Goal: Communication & Community: Answer question/provide support

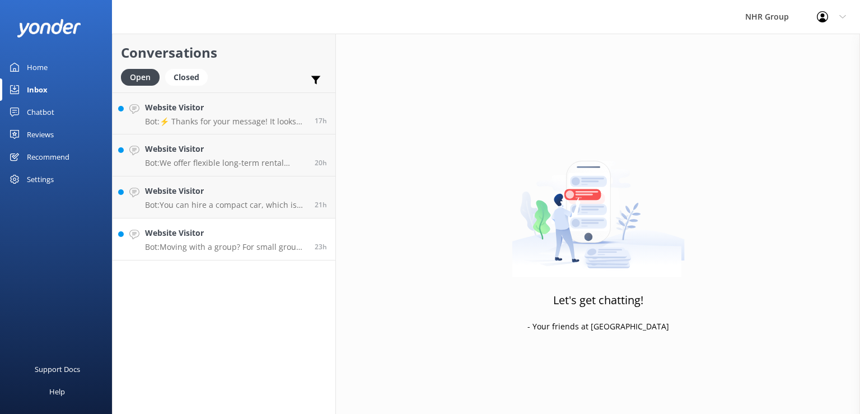
click at [235, 235] on h4 "Website Visitor" at bounding box center [225, 233] width 161 height 12
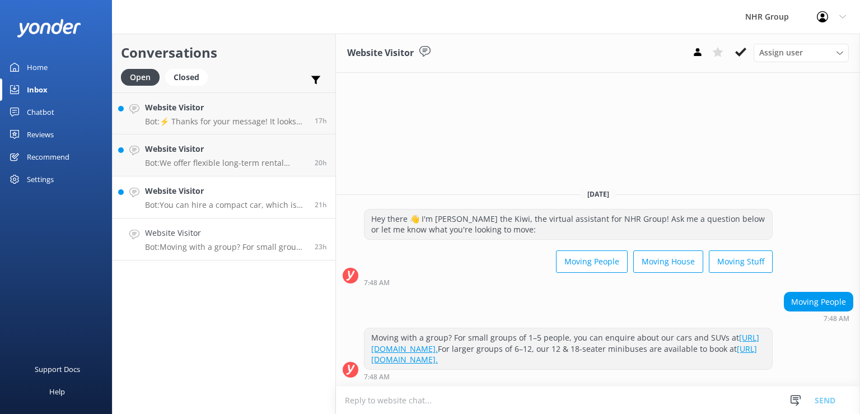
click at [234, 194] on h4 "Website Visitor" at bounding box center [225, 191] width 161 height 12
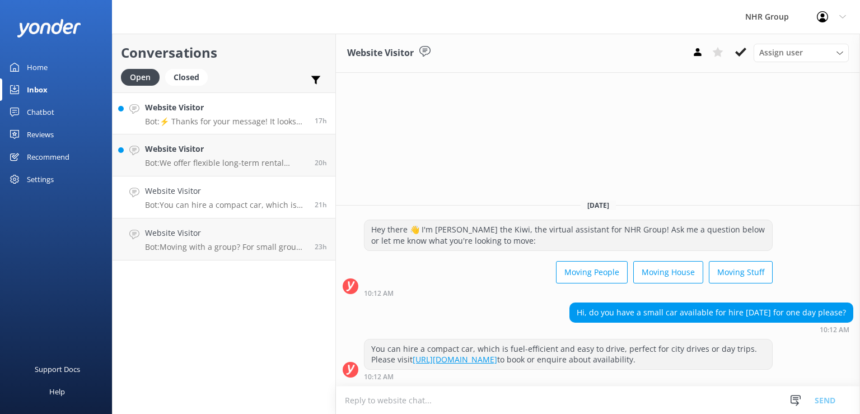
click at [225, 106] on h4 "Website Visitor" at bounding box center [225, 107] width 161 height 12
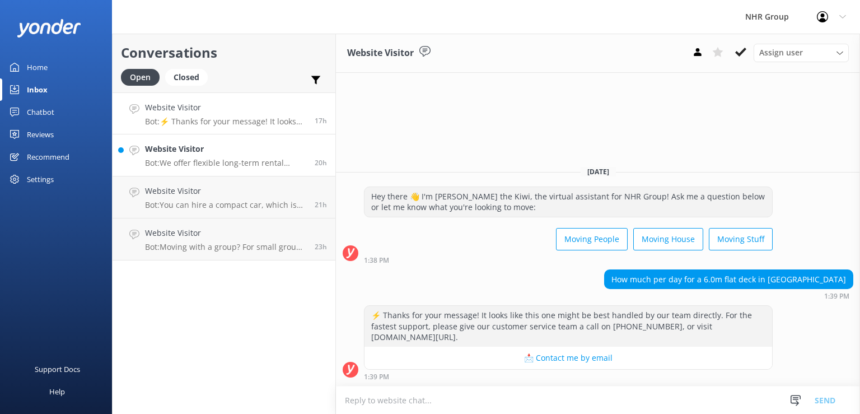
click at [195, 162] on p "Bot: We offer flexible long-term rental packages from 3 to 24 months, tailored …" at bounding box center [225, 163] width 161 height 10
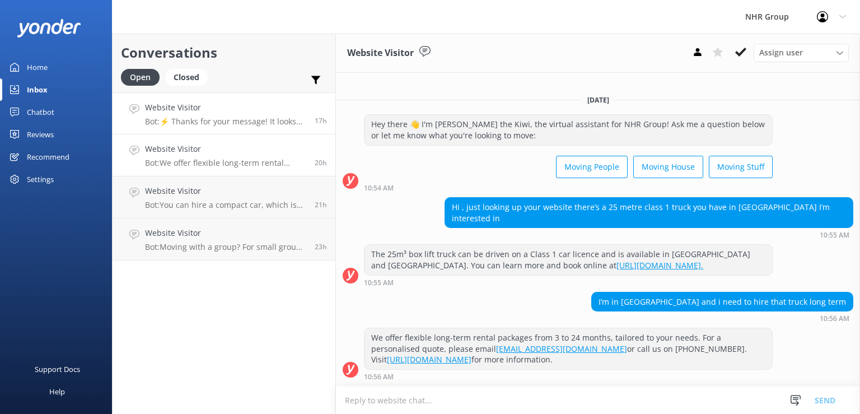
click at [261, 113] on h4 "Website Visitor" at bounding box center [225, 107] width 161 height 12
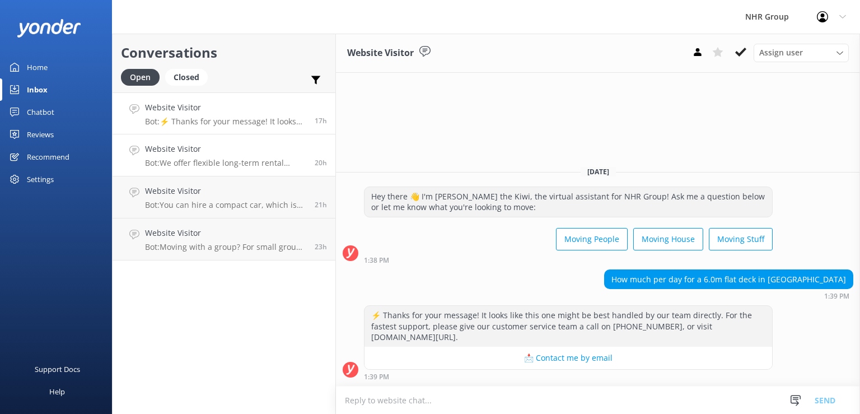
click at [261, 151] on h4 "Website Visitor" at bounding box center [225, 149] width 161 height 12
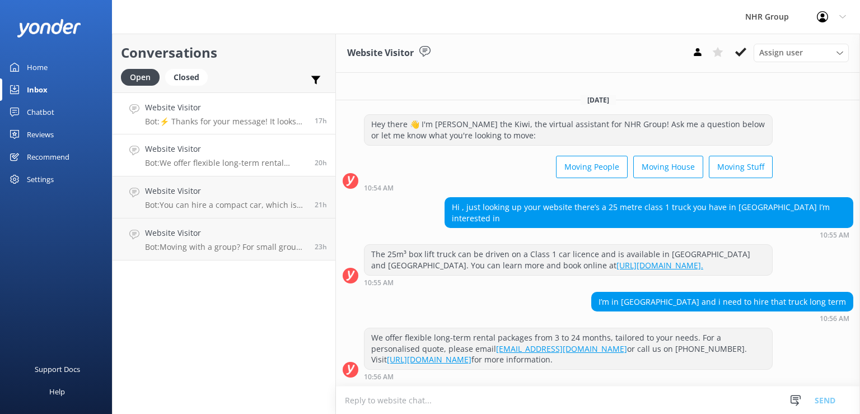
click at [252, 111] on h4 "Website Visitor" at bounding box center [225, 107] width 161 height 12
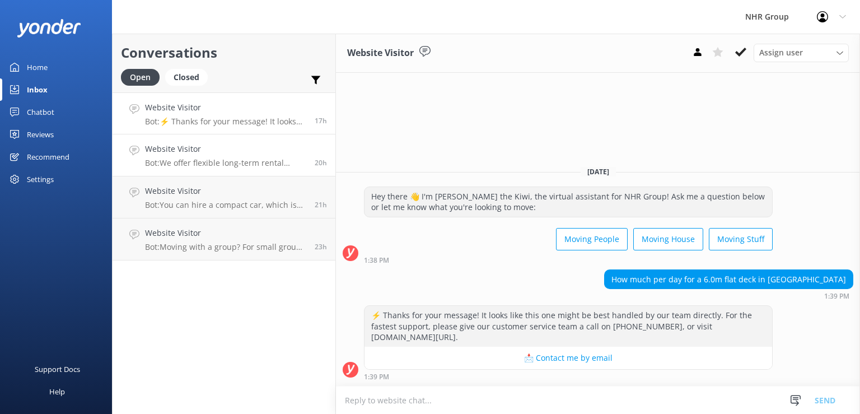
click at [250, 169] on link "Website Visitor Bot: We offer flexible long-term rental packages from 3 to 24 m…" at bounding box center [224, 155] width 223 height 42
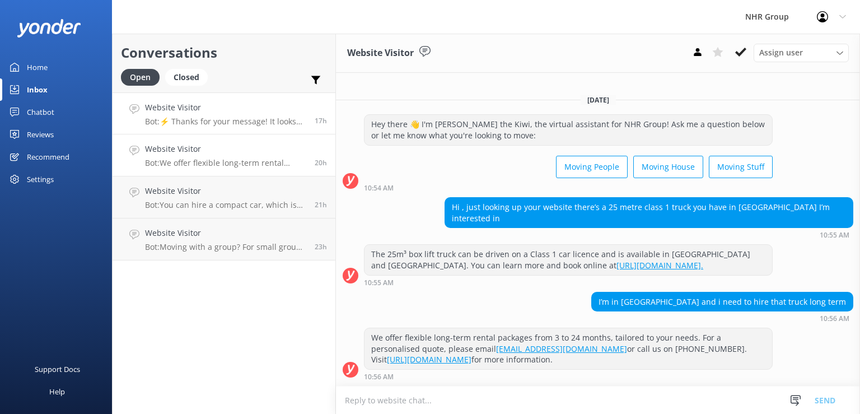
click at [282, 122] on p "Bot: ⚡ Thanks for your message! It looks like this one might be best handled by…" at bounding box center [225, 121] width 161 height 10
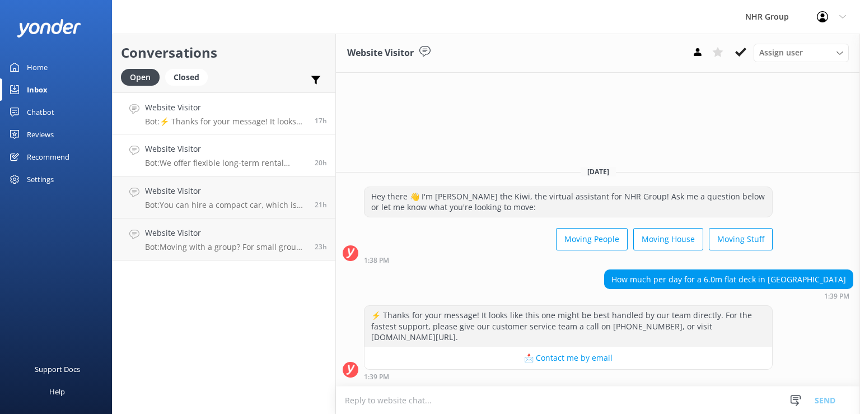
click at [250, 164] on p "Bot: We offer flexible long-term rental packages from 3 to 24 months, tailored …" at bounding box center [225, 163] width 161 height 10
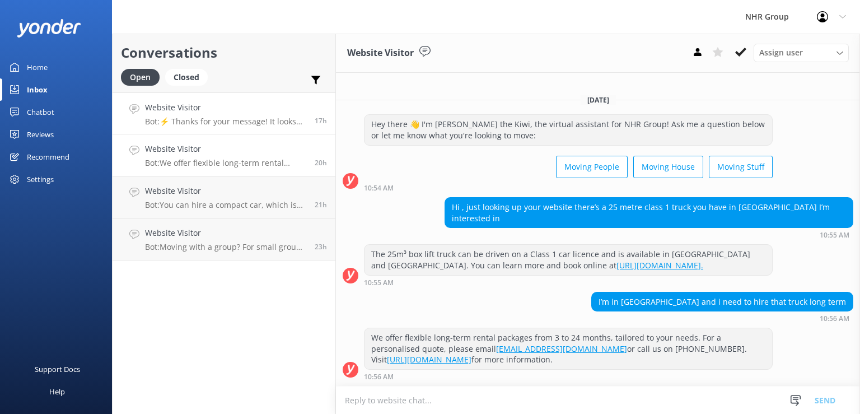
click at [262, 120] on p "Bot: ⚡ Thanks for your message! It looks like this one might be best handled by…" at bounding box center [225, 121] width 161 height 10
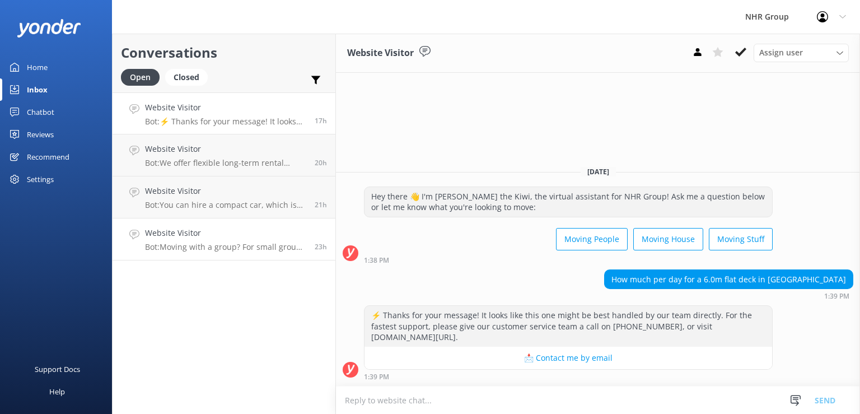
click at [199, 236] on h4 "Website Visitor" at bounding box center [225, 233] width 161 height 12
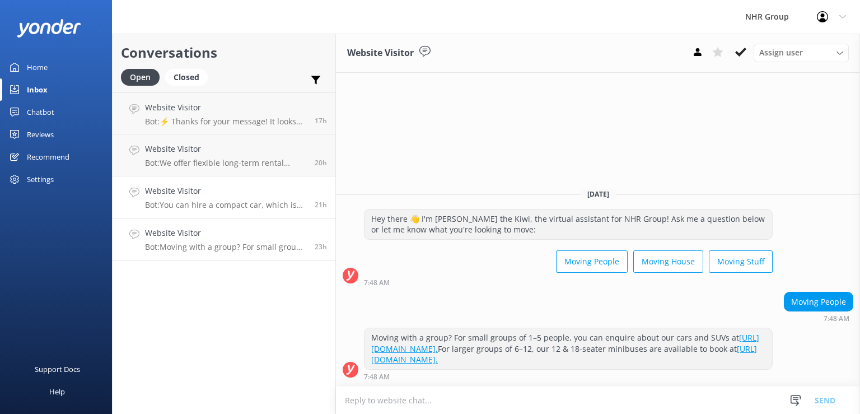
click at [225, 185] on h4 "Website Visitor" at bounding box center [225, 191] width 161 height 12
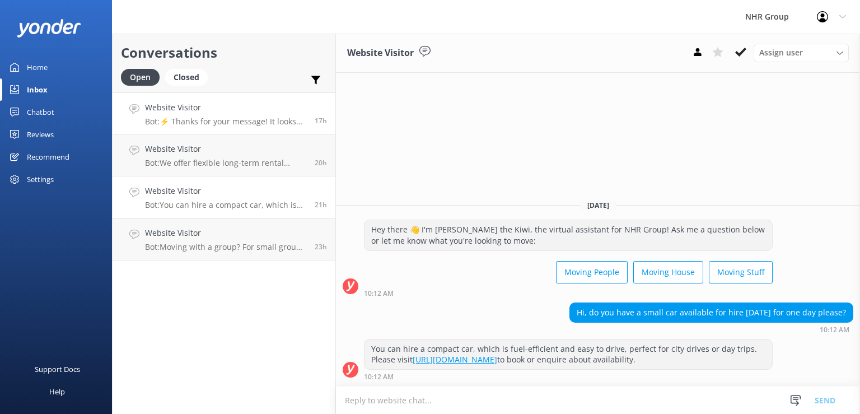
click at [223, 106] on h4 "Website Visitor" at bounding box center [225, 107] width 161 height 12
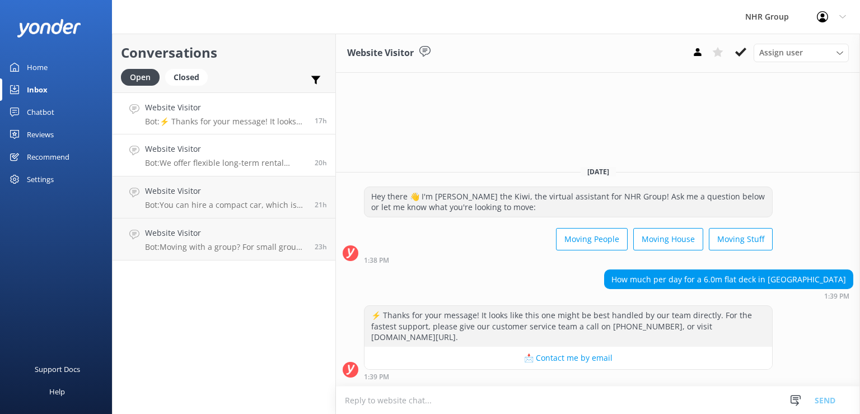
click at [224, 153] on h4 "Website Visitor" at bounding box center [225, 149] width 161 height 12
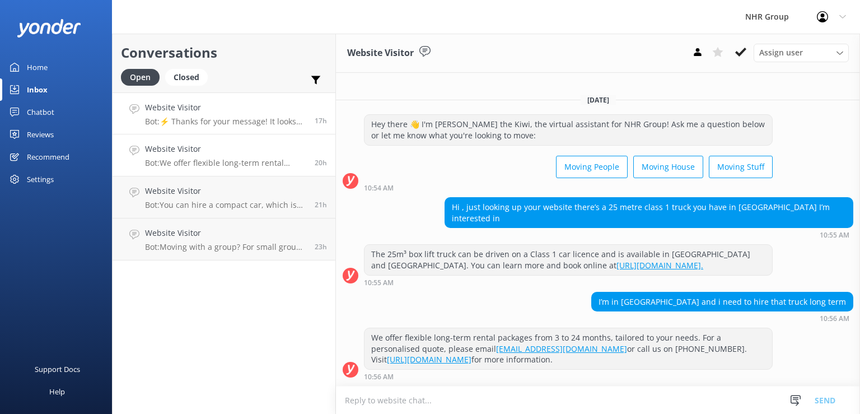
click at [223, 109] on h4 "Website Visitor" at bounding box center [225, 107] width 161 height 12
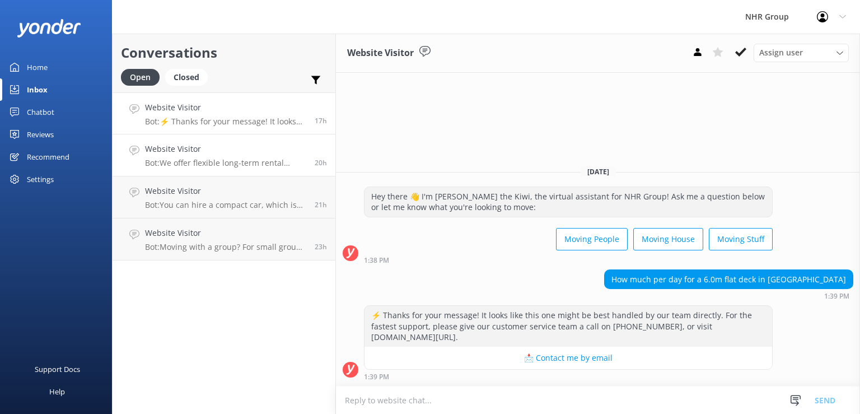
click at [220, 167] on p "Bot: We offer flexible long-term rental packages from 3 to 24 months, tailored …" at bounding box center [225, 163] width 161 height 10
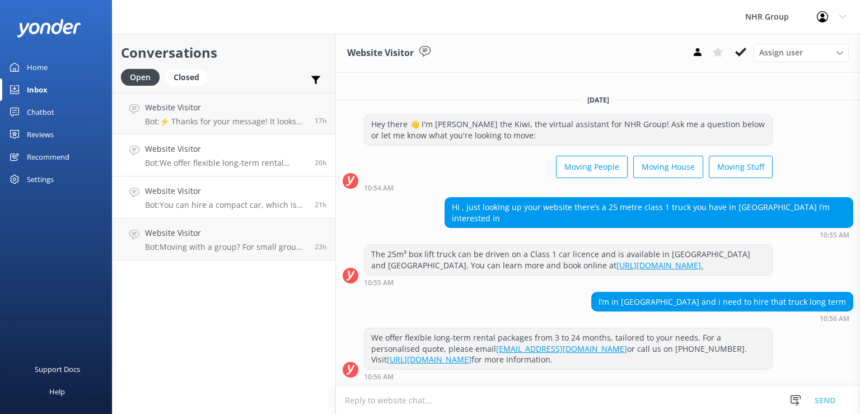
click at [219, 189] on h4 "Website Visitor" at bounding box center [225, 191] width 161 height 12
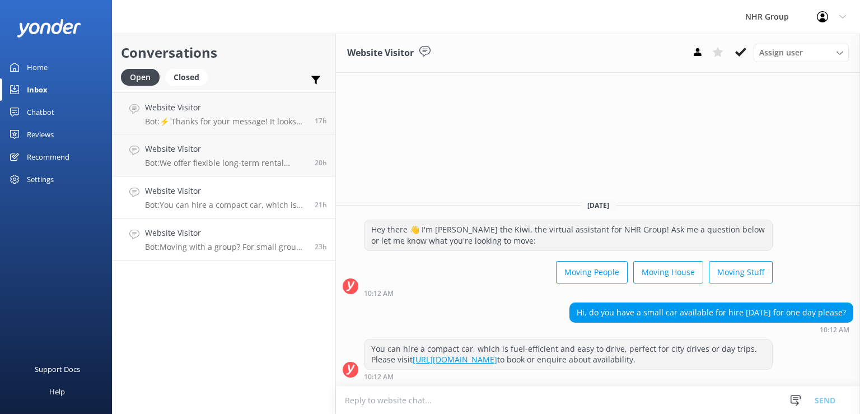
click at [225, 248] on p "Bot: Moving with a group? For small groups of 1–5 people, you can enquire about…" at bounding box center [225, 247] width 161 height 10
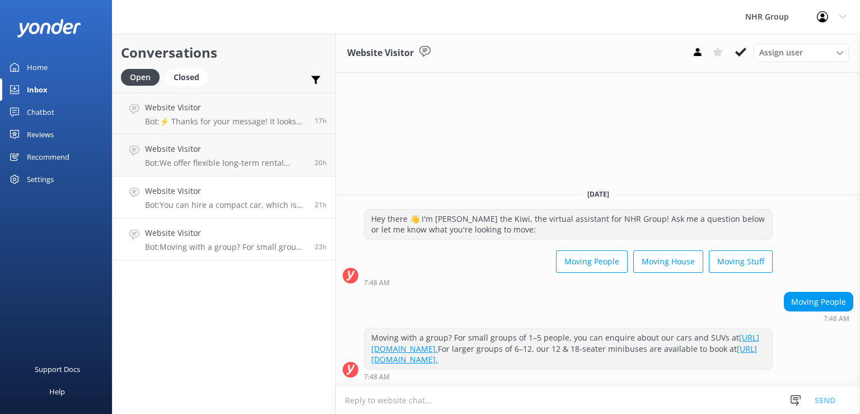
click at [216, 194] on h4 "Website Visitor" at bounding box center [225, 191] width 161 height 12
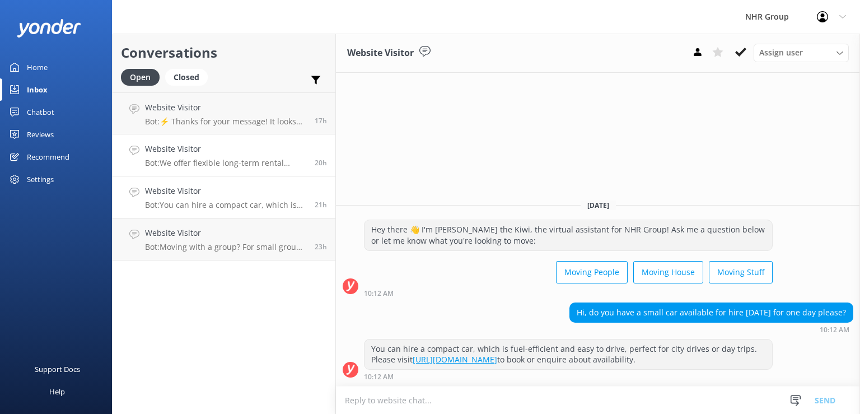
click at [205, 166] on p "Bot: We offer flexible long-term rental packages from 3 to 24 months, tailored …" at bounding box center [225, 163] width 161 height 10
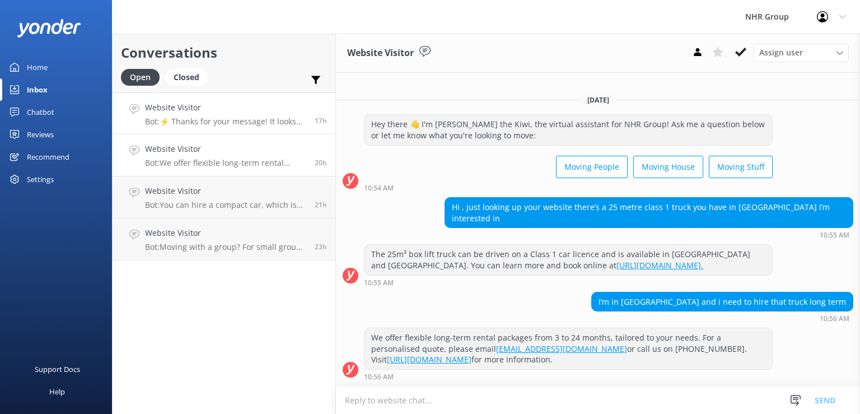
click at [212, 106] on h4 "Website Visitor" at bounding box center [225, 107] width 161 height 12
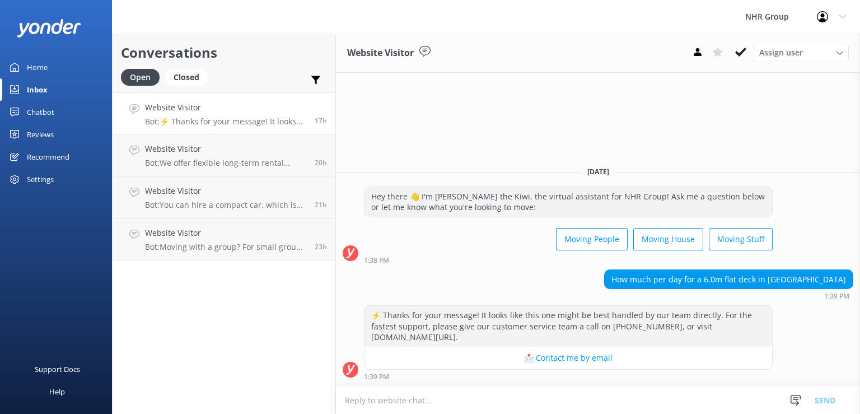
click at [234, 357] on div "Conversations Open Closed Important Assigned to me Unassigned Website Visitor B…" at bounding box center [224, 224] width 224 height 380
click at [234, 212] on link "Website Visitor Bot: You can hire a compact car, which is fuel-efficient and ea…" at bounding box center [224, 197] width 223 height 42
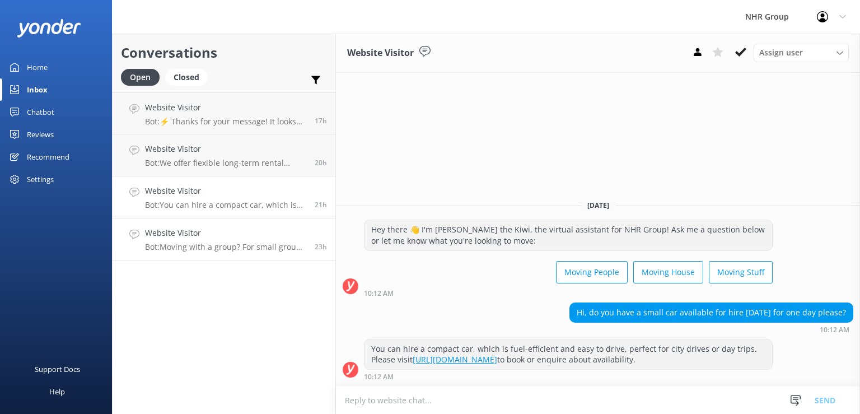
click at [239, 243] on p "Bot: Moving with a group? For small groups of 1–5 people, you can enquire about…" at bounding box center [225, 247] width 161 height 10
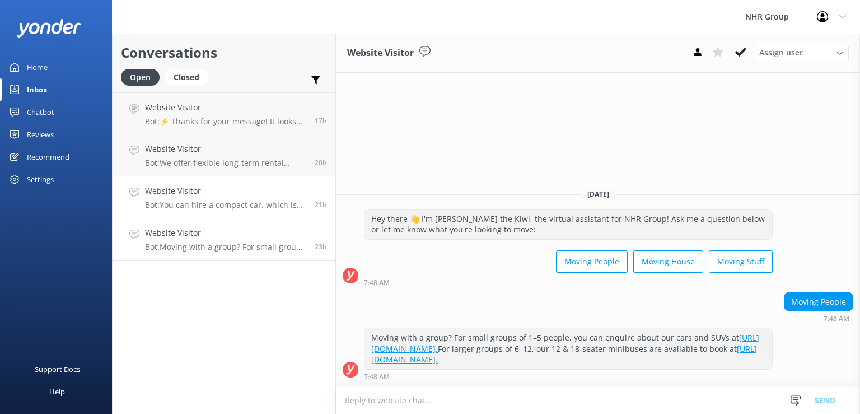
click at [214, 194] on h4 "Website Visitor" at bounding box center [225, 191] width 161 height 12
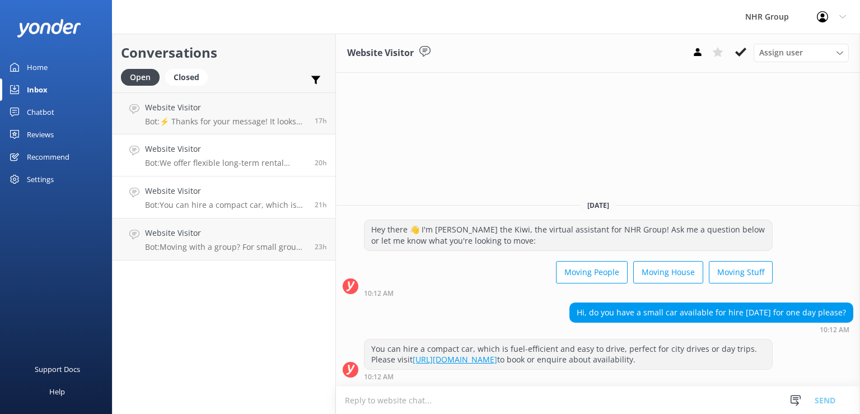
click at [185, 137] on link "Website Visitor Bot: We offer flexible long-term rental packages from 3 to 24 m…" at bounding box center [224, 155] width 223 height 42
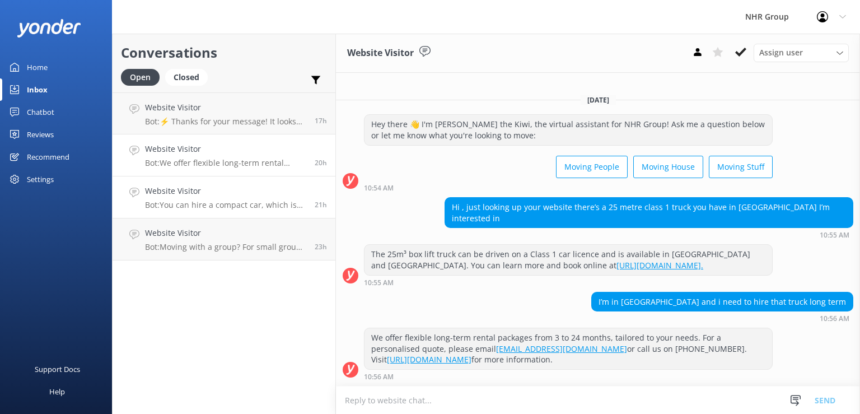
click at [267, 182] on link "Website Visitor Bot: You can hire a compact car, which is fuel-efficient and ea…" at bounding box center [224, 197] width 223 height 42
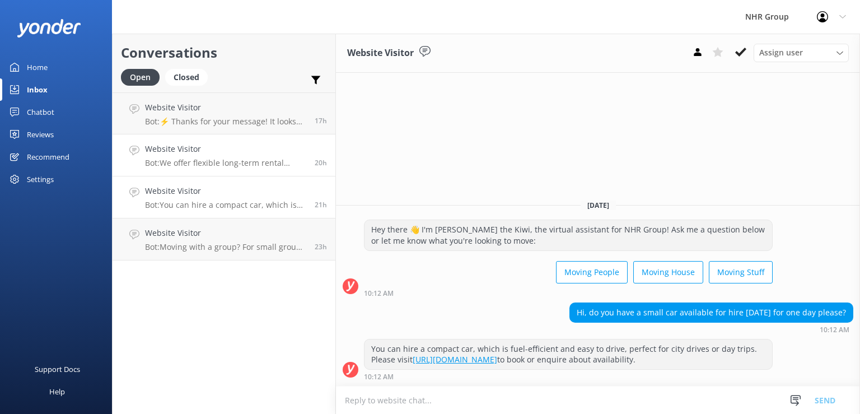
click at [232, 137] on link "Website Visitor Bot: We offer flexible long-term rental packages from 3 to 24 m…" at bounding box center [224, 155] width 223 height 42
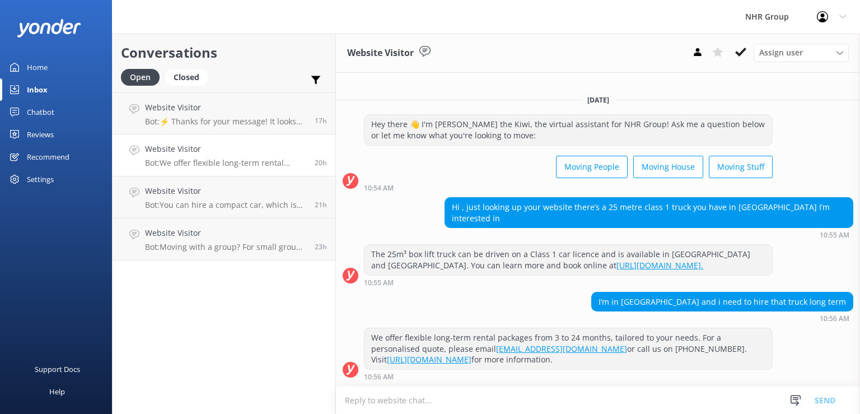
click at [217, 166] on p "Bot: We offer flexible long-term rental packages from 3 to 24 months, tailored …" at bounding box center [225, 163] width 161 height 10
click at [200, 130] on link "Website Visitor Bot: ⚡ Thanks for your message! It looks like this one might be…" at bounding box center [224, 113] width 223 height 42
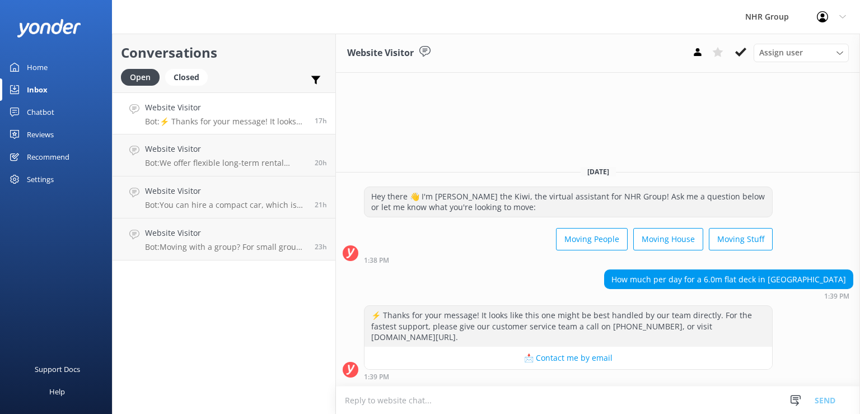
click at [268, 301] on div "Conversations Open Closed Important Assigned to me Unassigned Website Visitor B…" at bounding box center [224, 224] width 224 height 380
click at [246, 261] on div "Conversations Open Closed Important Assigned to me Unassigned Website Visitor B…" at bounding box center [224, 224] width 224 height 380
click at [227, 232] on h4 "Website Visitor" at bounding box center [225, 233] width 161 height 12
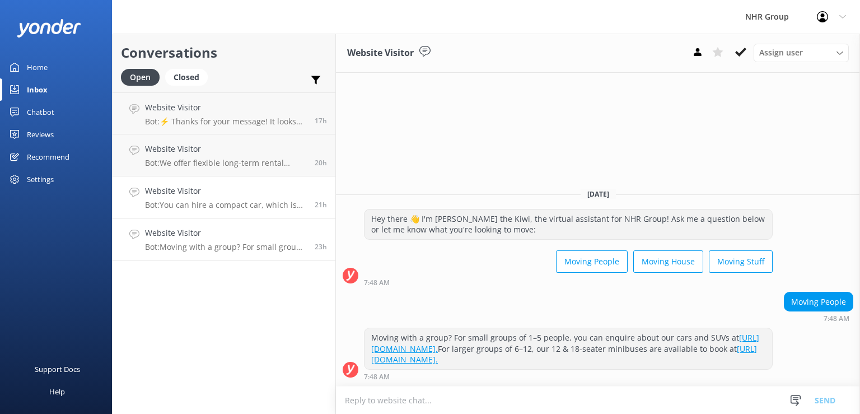
click at [215, 202] on p "Bot: You can hire a compact car, which is fuel-efficient and easy to drive, per…" at bounding box center [225, 205] width 161 height 10
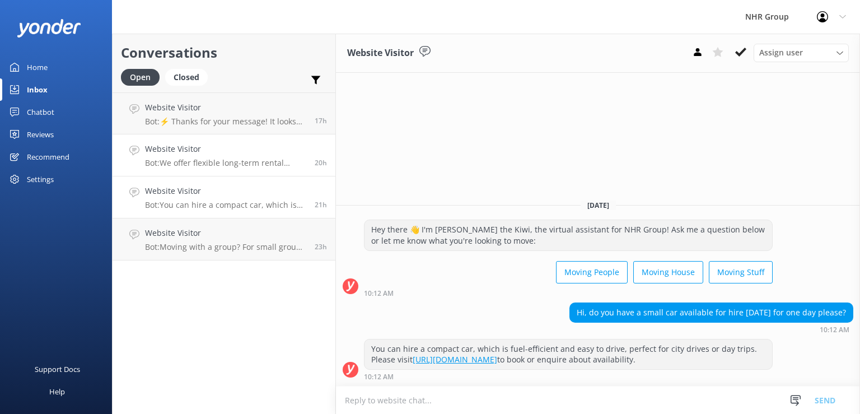
click at [203, 169] on link "Website Visitor Bot: We offer flexible long-term rental packages from 3 to 24 m…" at bounding box center [224, 155] width 223 height 42
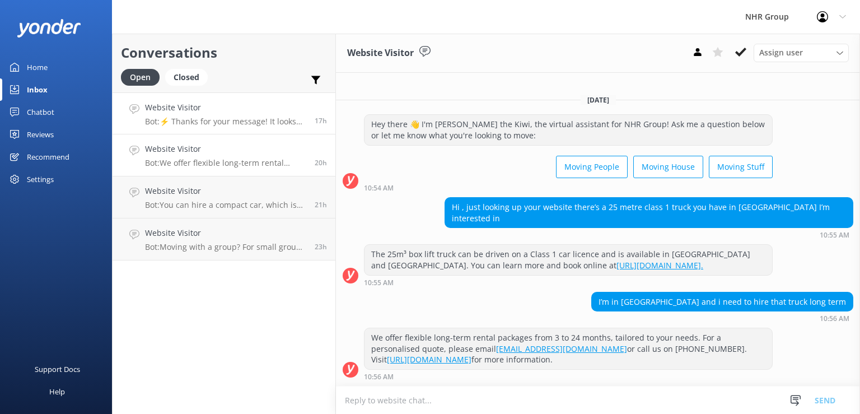
click at [204, 124] on p "Bot: ⚡ Thanks for your message! It looks like this one might be best handled by…" at bounding box center [225, 121] width 161 height 10
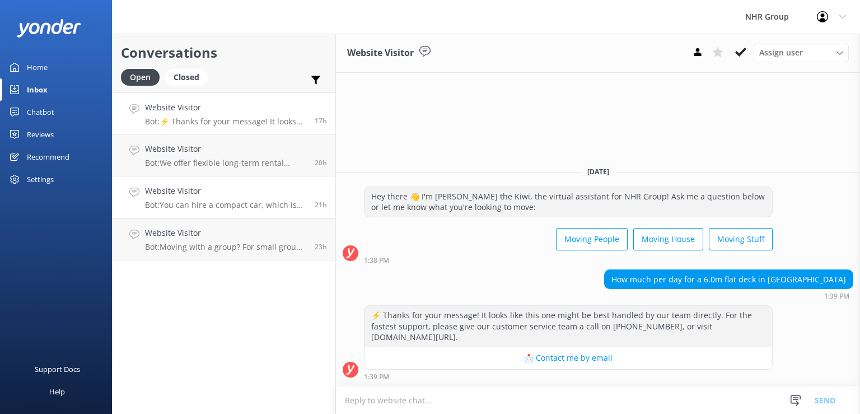
click at [218, 193] on h4 "Website Visitor" at bounding box center [225, 191] width 161 height 12
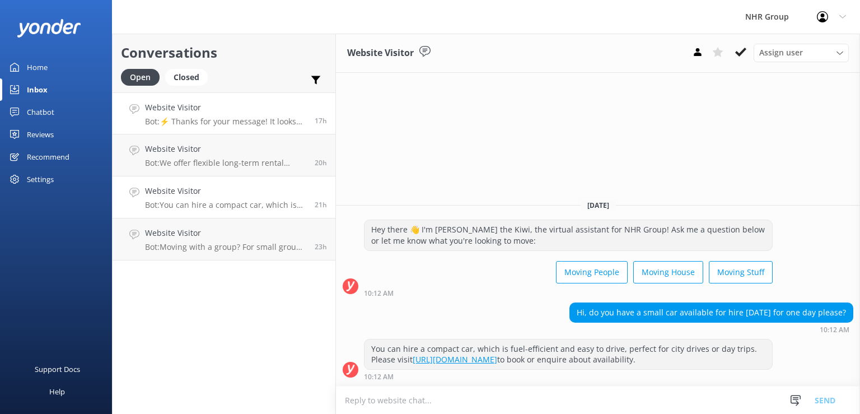
click at [270, 114] on div "Website Visitor Bot: ⚡ Thanks for your message! It looks like this one might be…" at bounding box center [225, 113] width 161 height 24
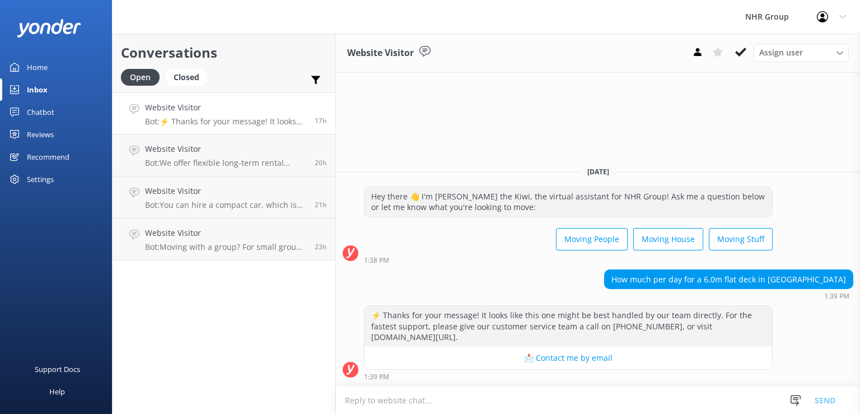
click at [460, 397] on textarea at bounding box center [598, 399] width 524 height 27
type textarea "h"
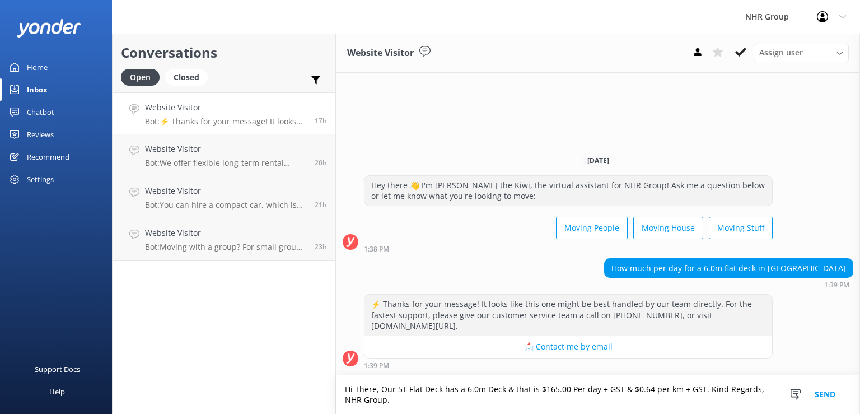
drag, startPoint x: 689, startPoint y: 400, endPoint x: 703, endPoint y: 391, distance: 15.8
click at [703, 391] on textarea "Hi There, Our 5T Flat Deck has a 6.0m Deck & that is $165.00 Per day + GST & $0…" at bounding box center [598, 394] width 524 height 39
type textarea "Hi There, Our 5T Flat Deck has a 6.0m Deck & that is $165.00 Per day + GST & $0…"
click at [828, 395] on button "Send" at bounding box center [825, 394] width 42 height 39
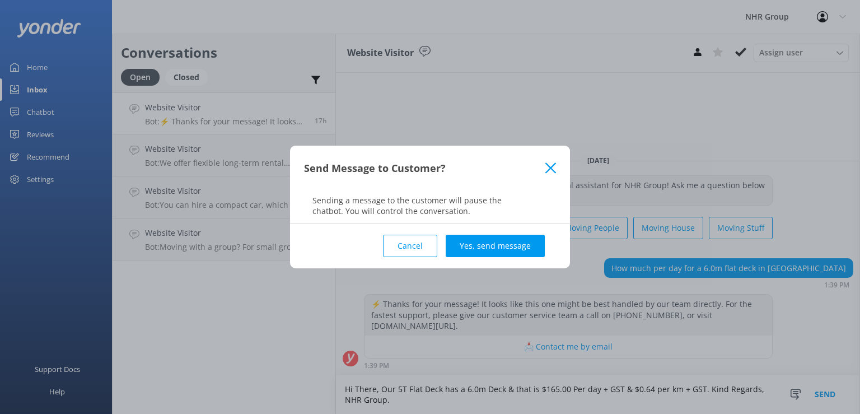
click at [412, 248] on button "Cancel" at bounding box center [410, 246] width 54 height 22
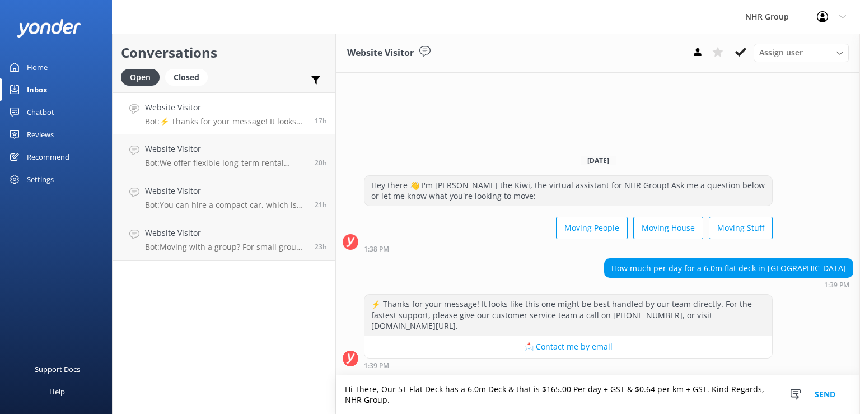
drag, startPoint x: 410, startPoint y: 400, endPoint x: 326, endPoint y: 372, distance: 88.5
click at [336, 375] on textarea "Hi There, Our 5T Flat Deck has a 6.0m Deck & that is $165.00 Per day + GST & $0…" at bounding box center [598, 394] width 524 height 39
click at [823, 398] on button "Send" at bounding box center [825, 394] width 42 height 39
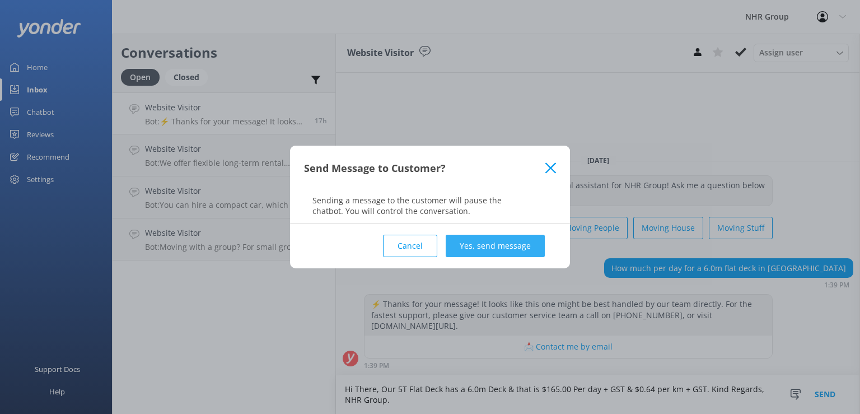
click at [518, 248] on button "Yes, send message" at bounding box center [495, 246] width 99 height 22
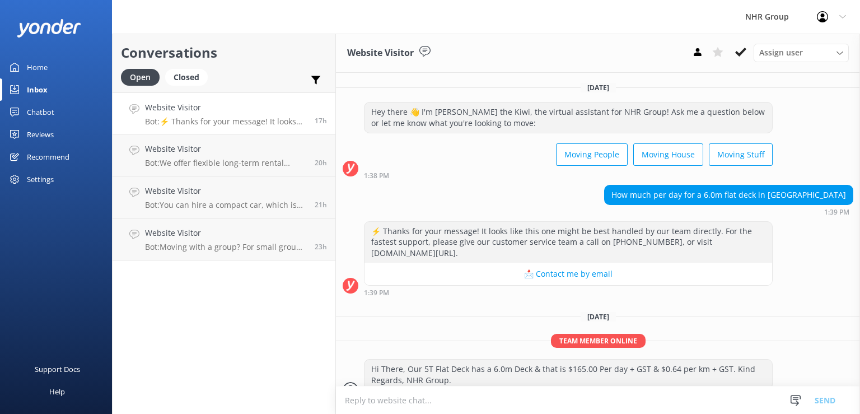
scroll to position [18, 0]
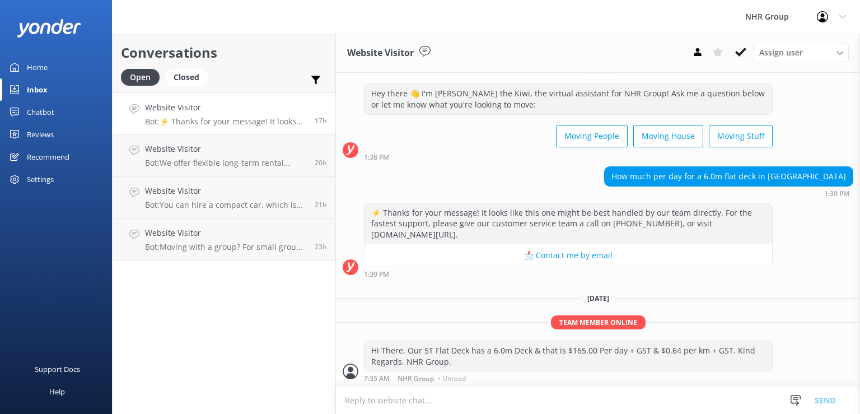
click at [237, 120] on p "Bot: ⚡ Thanks for your message! It looks like this one might be best handled by…" at bounding box center [225, 121] width 161 height 10
click at [234, 160] on p "Bot: We offer flexible long-term rental packages from 3 to 24 months, tailored …" at bounding box center [225, 163] width 161 height 10
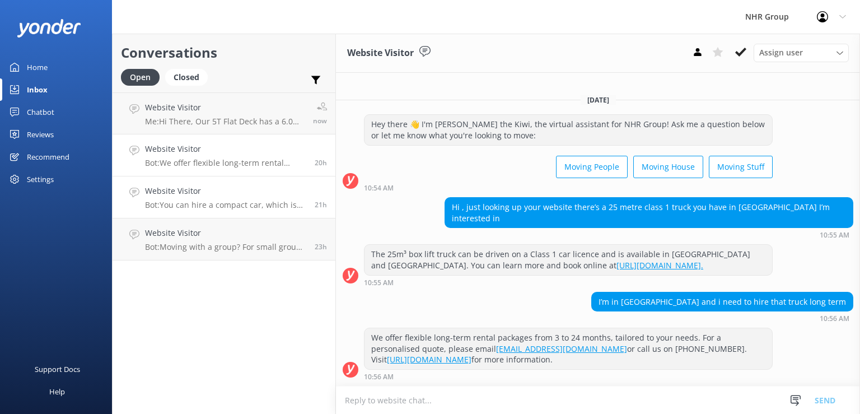
click at [202, 216] on link "Website Visitor Bot: You can hire a compact car, which is fuel-efficient and ea…" at bounding box center [224, 197] width 223 height 42
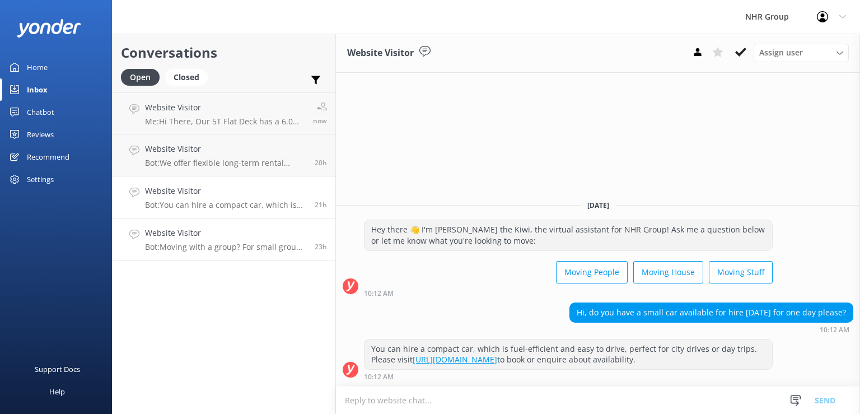
click at [208, 241] on div "Website Visitor Bot: Moving with a group? For small groups of 1–5 people, you c…" at bounding box center [225, 239] width 161 height 25
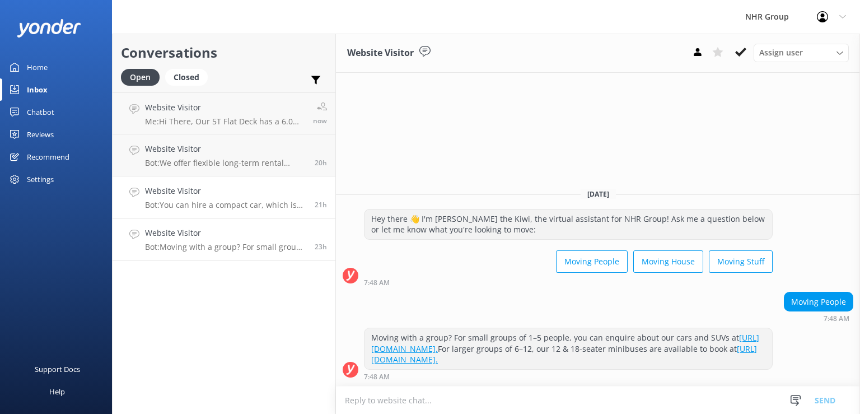
click at [230, 216] on link "Website Visitor Bot: You can hire a compact car, which is fuel-efficient and ea…" at bounding box center [224, 197] width 223 height 42
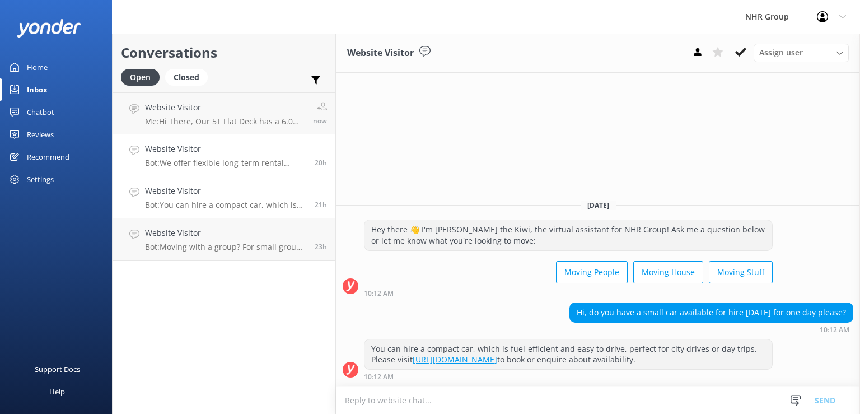
click at [233, 151] on h4 "Website Visitor" at bounding box center [225, 149] width 161 height 12
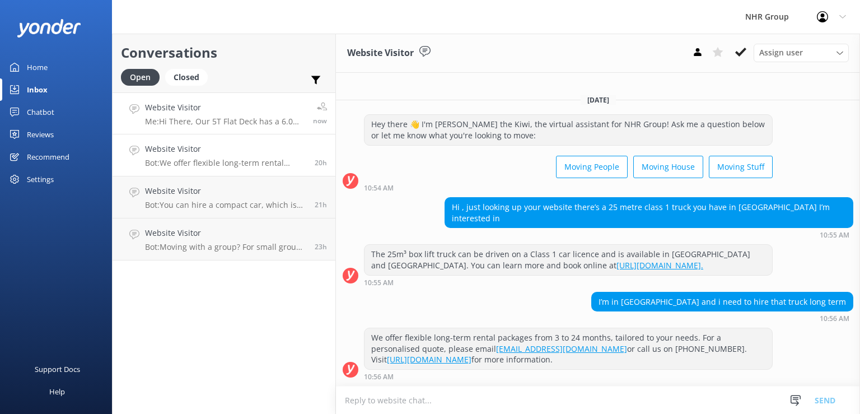
click at [239, 120] on p "Me: Hi There, Our 5T Flat Deck has a 6.0m Deck & that is $165.00 Per day + GST …" at bounding box center [225, 121] width 160 height 10
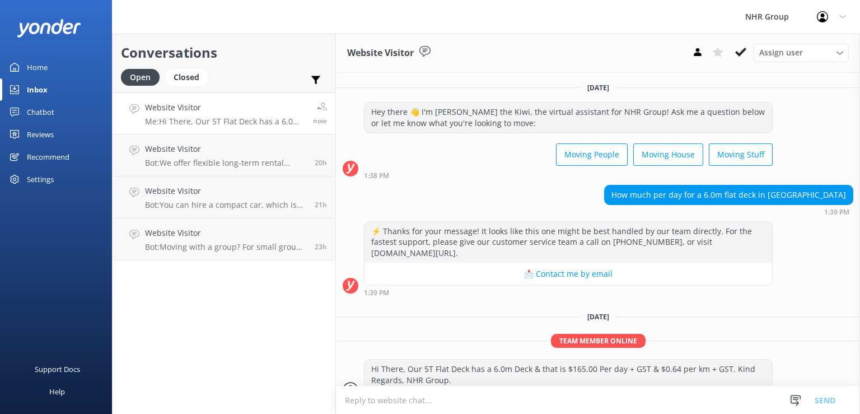
click at [239, 120] on p "Me: Hi There, Our 5T Flat Deck has a 6.0m Deck & that is $165.00 Per day + GST …" at bounding box center [225, 121] width 160 height 10
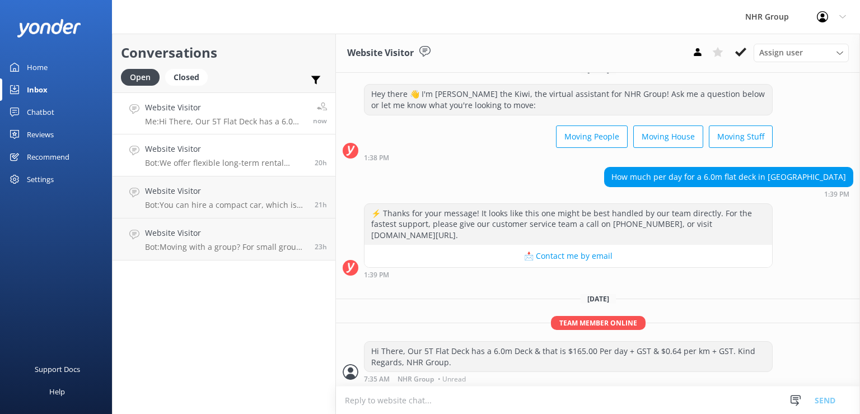
scroll to position [18, 0]
click at [239, 150] on h4 "Website Visitor" at bounding box center [225, 149] width 161 height 12
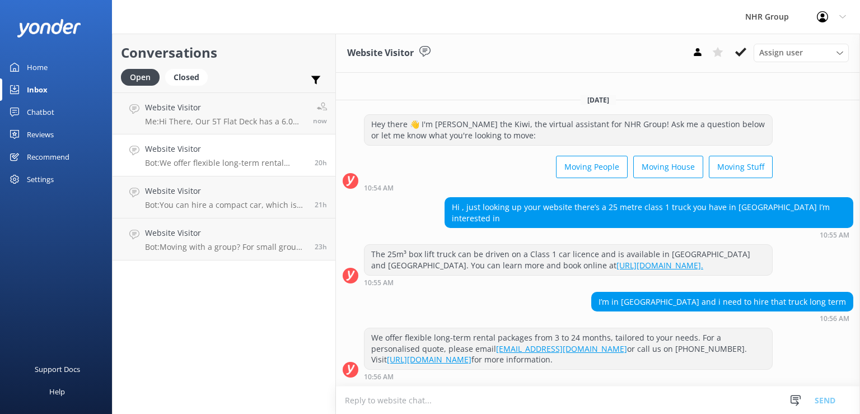
click at [592, 391] on textarea at bounding box center [598, 399] width 524 height 27
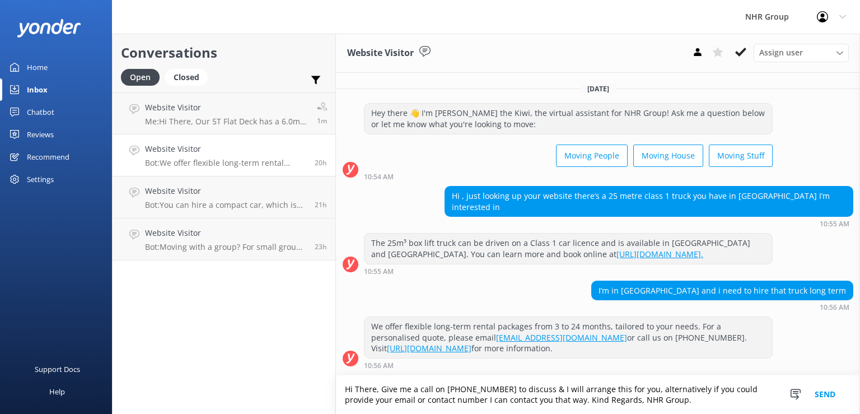
click at [653, 396] on textarea "Hi There, Give me a call on [PHONE_NUMBER] to discuss & I will arrange this for…" at bounding box center [598, 394] width 524 height 39
click at [673, 401] on textarea "Hi There, Give me a call on [PHONE_NUMBER] to discuss & I will arrange this for…" at bounding box center [598, 394] width 524 height 39
click at [674, 404] on textarea "Hi There, Give me a call on [PHONE_NUMBER] to discuss & I will arrange this for…" at bounding box center [598, 394] width 524 height 39
click at [664, 404] on textarea "Hi There, Give me a call on [PHONE_NUMBER] to discuss & I will arrange this for…" at bounding box center [598, 394] width 524 height 39
click at [690, 404] on textarea "Hi There, Give me a call on [PHONE_NUMBER] to discuss & I will arrange this for…" at bounding box center [598, 394] width 524 height 39
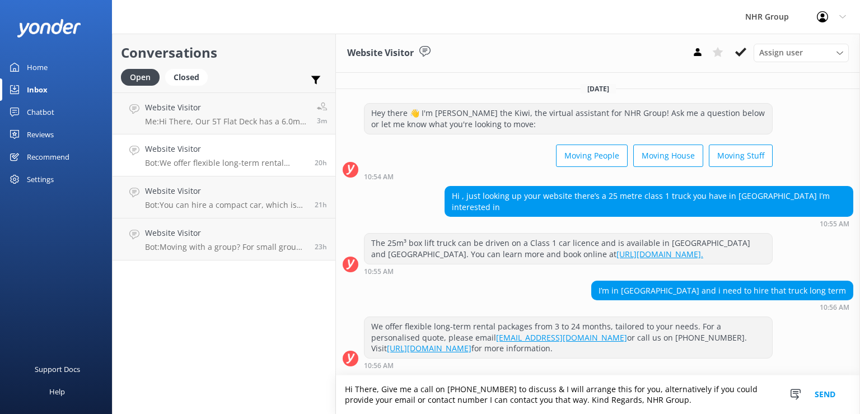
click at [676, 405] on textarea "Hi There, Give me a call on [PHONE_NUMBER] to discuss & I will arrange this for…" at bounding box center [598, 394] width 524 height 39
click at [678, 401] on textarea "Hi There, Give me a call on [PHONE_NUMBER] to discuss & I will arrange this for…" at bounding box center [598, 394] width 524 height 39
drag, startPoint x: 653, startPoint y: 403, endPoint x: 608, endPoint y: 398, distance: 45.7
click at [608, 398] on textarea "Hi There, Give me a call on [PHONE_NUMBER] to discuss & I will arrange this for…" at bounding box center [598, 394] width 524 height 39
type textarea "Hi There, Give me a call on [PHONE_NUMBER] to discuss & I will arrange this for…"
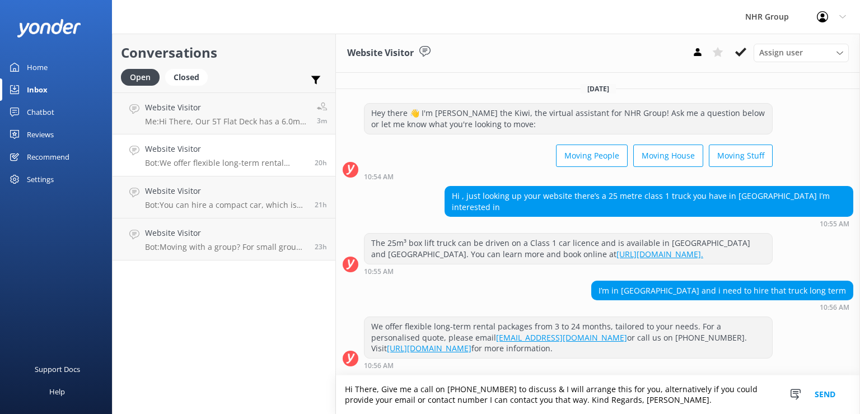
click at [830, 394] on button "Send" at bounding box center [825, 394] width 42 height 39
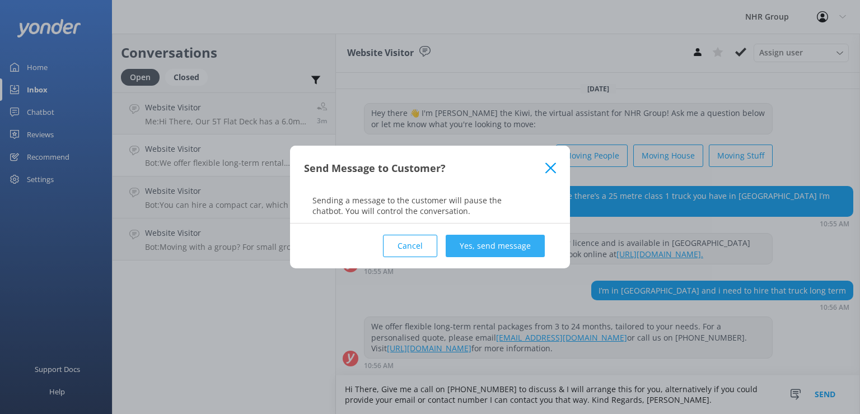
click at [524, 248] on button "Yes, send message" at bounding box center [495, 246] width 99 height 22
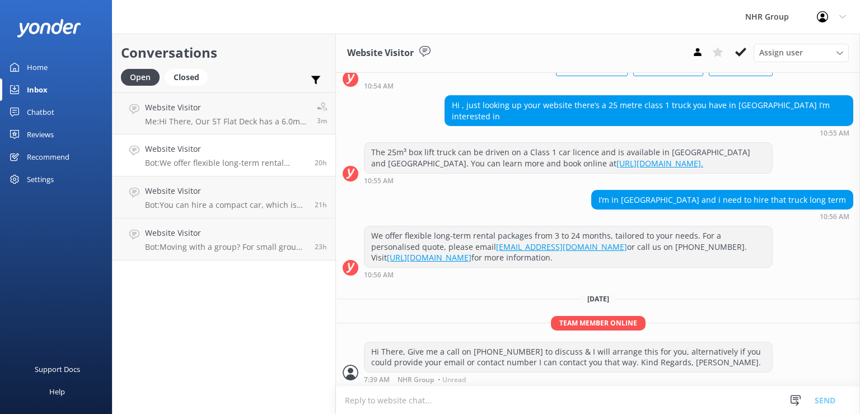
scroll to position [90, 0]
click at [783, 297] on div "[DATE]" at bounding box center [598, 298] width 524 height 12
click at [778, 297] on div "[DATE]" at bounding box center [598, 298] width 524 height 12
click at [216, 109] on h4 "Website Visitor" at bounding box center [227, 107] width 164 height 12
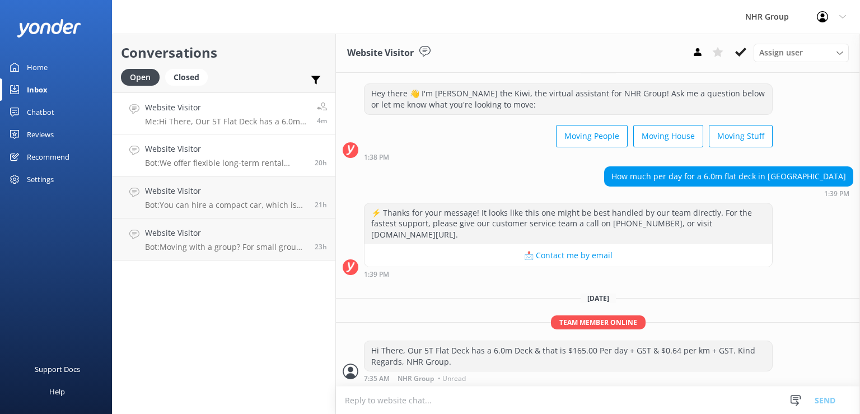
click at [242, 160] on p "Bot: We offer flexible long-term rental packages from 3 to 24 months, tailored …" at bounding box center [225, 163] width 161 height 10
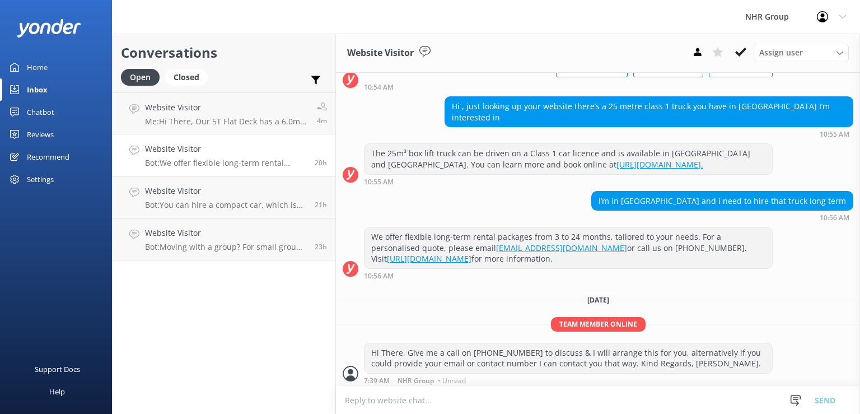
scroll to position [90, 0]
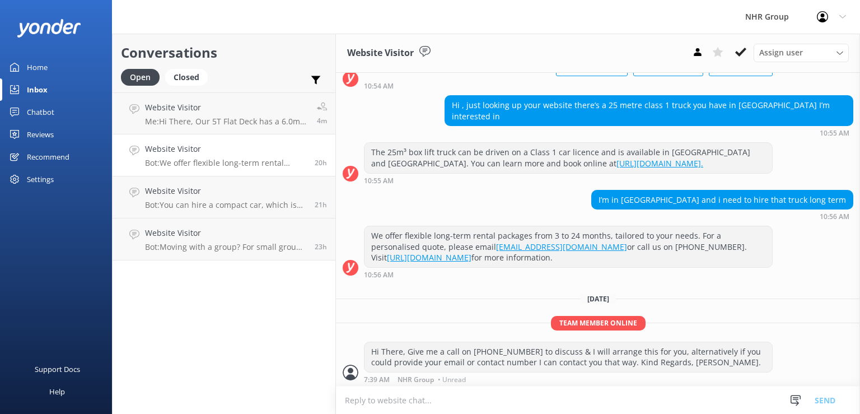
click at [243, 159] on p "Bot: We offer flexible long-term rental packages from 3 to 24 months, tailored …" at bounding box center [225, 163] width 161 height 10
click at [244, 200] on p "Bot: You can hire a compact car, which is fuel-efficient and easy to drive, per…" at bounding box center [225, 205] width 161 height 10
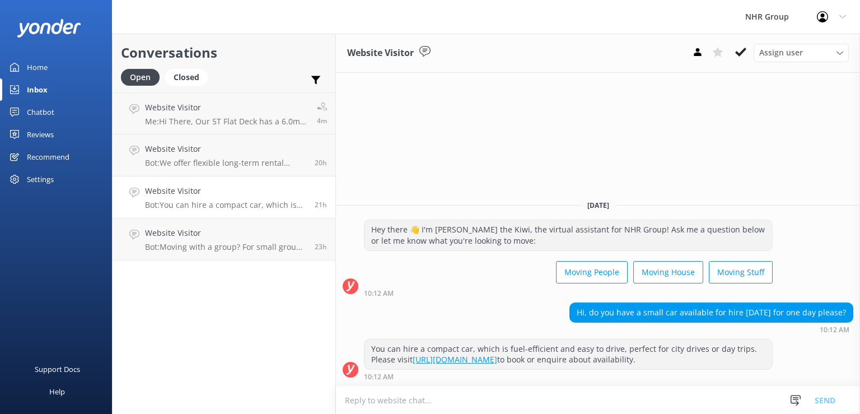
click at [618, 402] on textarea at bounding box center [598, 399] width 524 height 27
paste textarea "Hi There, Our 5T Flat Deck has a 6.0m Deck & that is $165.00 Per day + GST & $0…"
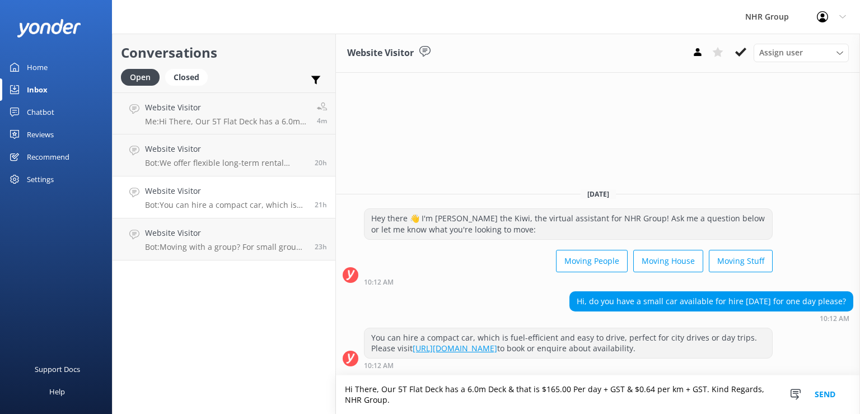
drag, startPoint x: 697, startPoint y: 391, endPoint x: 381, endPoint y: 382, distance: 316.5
click at [381, 382] on textarea "Hi There, Our 5T Flat Deck has a 6.0m Deck & that is $165.00 Per day + GST & $0…" at bounding box center [598, 394] width 524 height 39
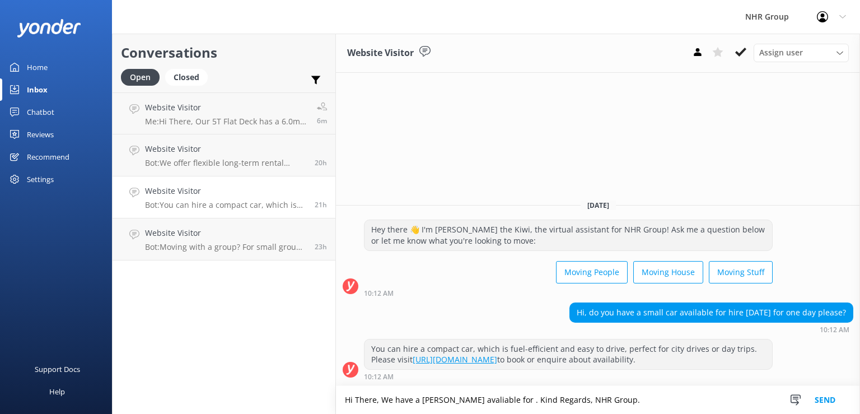
drag, startPoint x: 513, startPoint y: 404, endPoint x: 419, endPoint y: 411, distance: 94.3
click at [419, 411] on textarea "Hi There, We have a [PERSON_NAME] avaliable for . Kind Regards, NHR Group." at bounding box center [598, 400] width 524 height 28
click at [460, 400] on textarea "Hi There, We have a holden comoroder Kind Regards, NHR Group." at bounding box center [598, 400] width 524 height 28
click at [502, 397] on textarea "Hi There, We have a holden commoroder Kind Regards, NHR Group." at bounding box center [598, 400] width 524 height 28
click at [474, 404] on textarea "Hi There, We have a holden commoroder Kind Regards, NHR Group." at bounding box center [598, 400] width 524 height 28
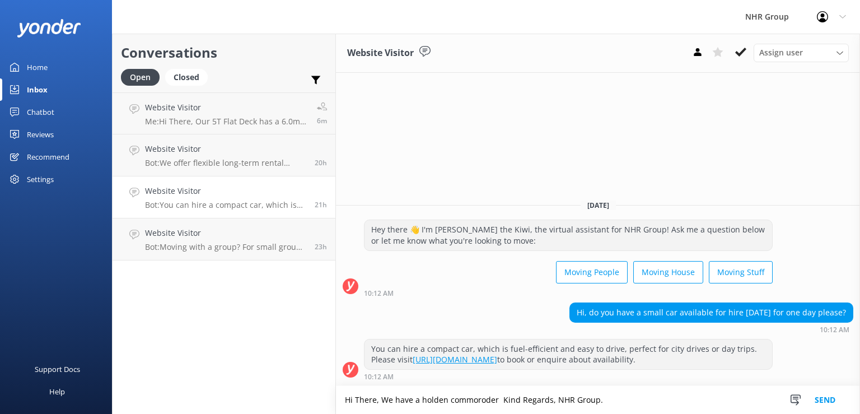
click at [476, 405] on textarea "Hi There, We have a holden commoroder Kind Regards, NHR Group." at bounding box center [598, 400] width 524 height 28
click at [478, 406] on textarea "Hi There, We have a holden commoroder Kind Regards, NHR Group." at bounding box center [598, 400] width 524 height 28
click at [479, 403] on textarea "Hi There, We have a holden commoder Kind Regards, NHR Group." at bounding box center [598, 400] width 524 height 28
click at [601, 397] on textarea "Hi There, We have a holden commodore Kind Regards, NHR Group." at bounding box center [598, 400] width 524 height 28
click at [424, 398] on textarea "Hi There, We have a holden commodore Kind Regards, NHR Group." at bounding box center [598, 400] width 524 height 28
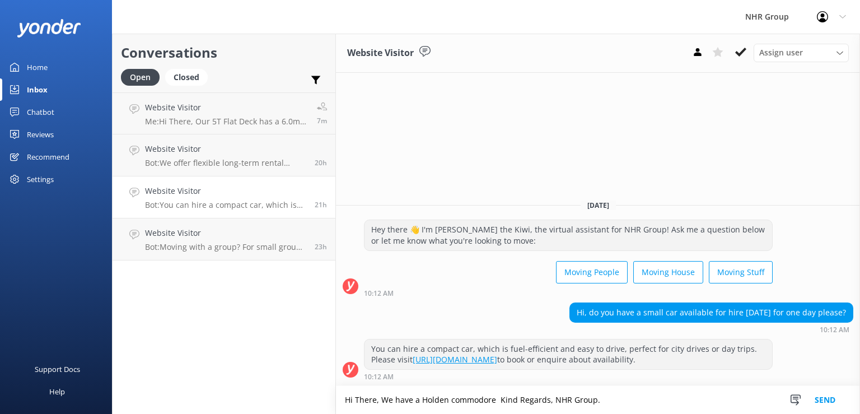
click at [494, 404] on textarea "Hi There, We have a Holden commodore Kind Regards, NHR Group." at bounding box center [598, 400] width 524 height 28
click at [636, 399] on textarea "Hi There, We have a Holden commodore available for $126.00 per day Kind Regards…" at bounding box center [598, 400] width 524 height 28
click at [576, 398] on textarea "Hi There, We have a Holden commodore available for $126.00 per day Kind Regards…" at bounding box center [598, 400] width 524 height 28
click at [583, 404] on textarea "Hi There, We have a Holden commodore available for $126.00 per day Kind Regards…" at bounding box center [598, 400] width 524 height 28
click at [588, 407] on textarea "Hi There, We have a Holden commodore available for $126.00 per day Kind Regards…" at bounding box center [598, 400] width 524 height 28
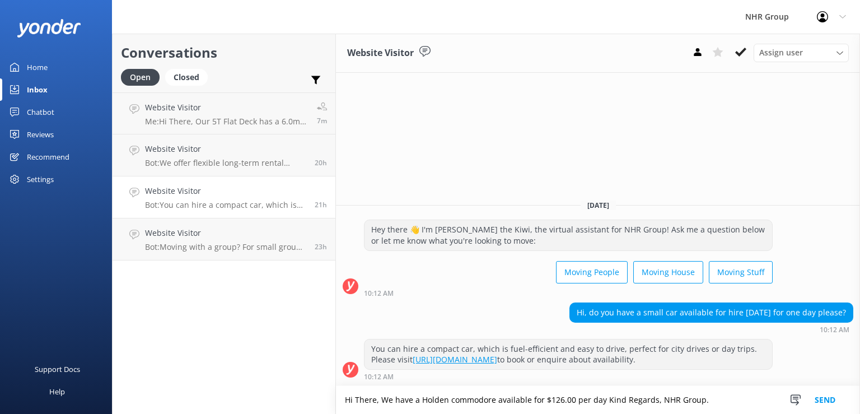
click at [601, 404] on textarea "Hi There, We have a Holden commodore available for $126.00 per day Kind Regards…" at bounding box center [598, 400] width 524 height 28
click at [599, 403] on textarea "Hi There, We have a Holden commodore available for $126.00 per day Kind Regards…" at bounding box center [598, 400] width 524 height 28
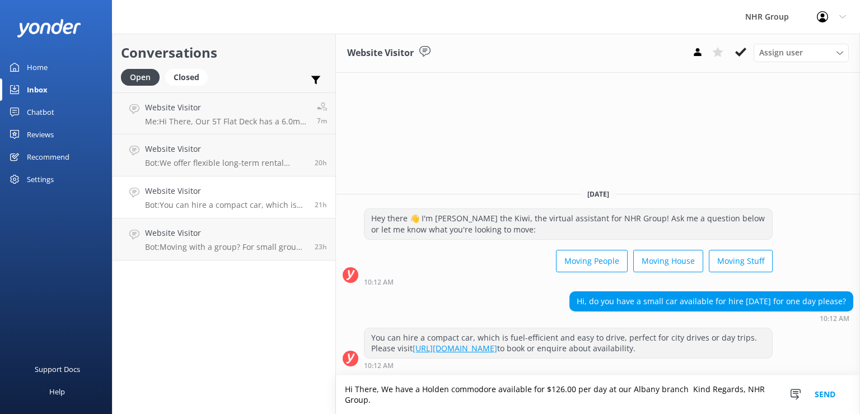
click at [683, 400] on textarea "Hi There, We have a Holden commodore available for $126.00 per day at our Alban…" at bounding box center [598, 394] width 524 height 39
click at [680, 394] on textarea "Hi There, We have a Holden commodore available for $126.00 per day at our Alban…" at bounding box center [598, 394] width 524 height 39
click at [675, 386] on textarea "Hi There, We have a Holden commodore available for $126.00 per day at our [GEOG…" at bounding box center [598, 394] width 524 height 39
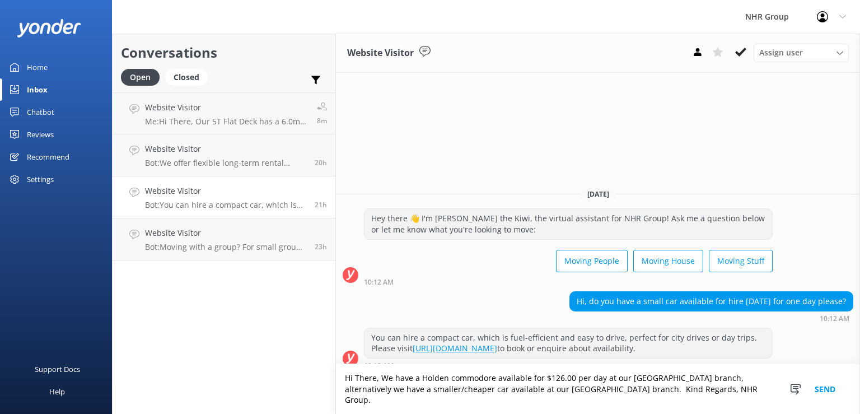
click at [655, 401] on textarea "Hi There, We have a Holden commodore available for $126.00 per day at our [GEOG…" at bounding box center [598, 389] width 524 height 50
click at [548, 401] on textarea "Hi There, We have a Holden commodore available for $126.00 per day at our [GEOG…" at bounding box center [598, 389] width 524 height 50
click at [547, 401] on textarea "Hi There, We have a Holden commodore available for $126.00 per day at our [GEOG…" at bounding box center [598, 389] width 524 height 50
click at [654, 401] on textarea "Hi There, We have a Holden commodore available for $126.00 per day at our [GEOG…" at bounding box center [598, 389] width 524 height 50
click at [650, 400] on textarea "Hi There, We have a Holden commodore available for $126.00 per day at our [GEOG…" at bounding box center [598, 389] width 524 height 50
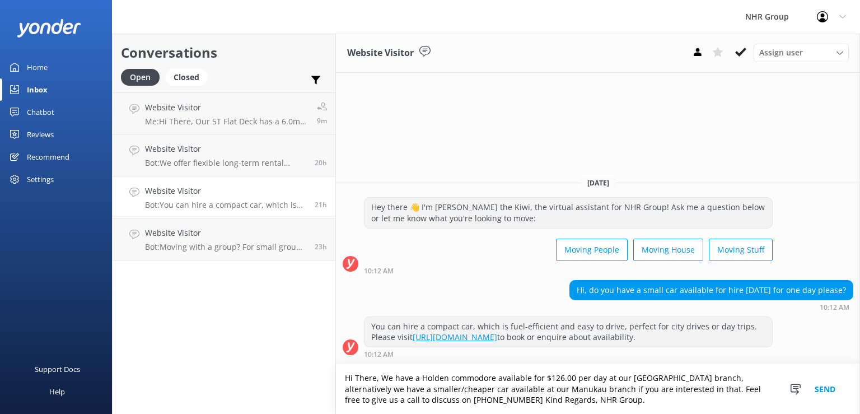
click at [438, 400] on textarea "Hi There, We have a Holden commodore available for $126.00 per day at our [GEOG…" at bounding box center [598, 389] width 524 height 50
click at [437, 402] on textarea "Hi There, We have a Holden commodore available for $126.00 per day at our [GEOG…" at bounding box center [598, 389] width 524 height 50
click at [433, 400] on textarea "Hi There, We have a Holden commodore available for $126.00 per day at our [GEOG…" at bounding box center [598, 389] width 524 height 50
click at [553, 395] on textarea "Hi There, We have a Holden commodore available for $126.00 per day at our [GEOG…" at bounding box center [598, 389] width 524 height 50
click at [411, 389] on textarea "Hi There, We have a Holden commodore available for $126.00 per day at our [GEOG…" at bounding box center [598, 389] width 524 height 50
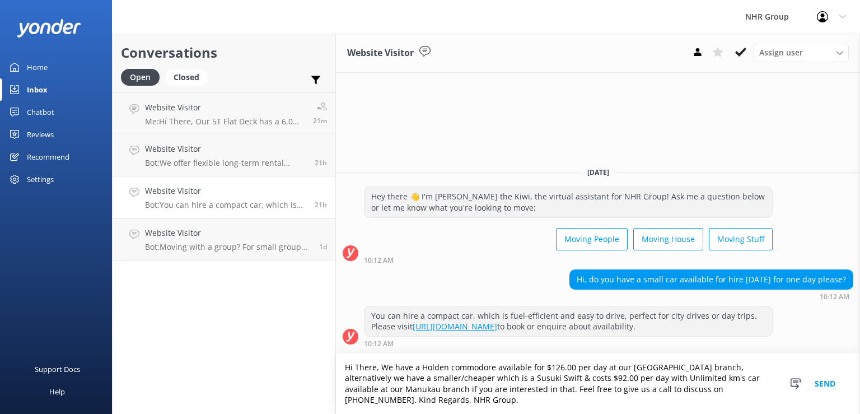
click at [660, 380] on textarea "Hi There, We have a Holden commodore available for $126.00 per day at our [GEOG…" at bounding box center [598, 383] width 524 height 60
drag, startPoint x: 652, startPoint y: 380, endPoint x: 582, endPoint y: 379, distance: 70.0
click at [582, 379] on textarea "Hi There, We have a Holden commodore available for $126.00 per day at our [GEOG…" at bounding box center [598, 383] width 524 height 60
click at [601, 368] on textarea "Hi There, We have a Holden commodore available for $126.00 per day at our [GEOG…" at bounding box center [598, 383] width 524 height 60
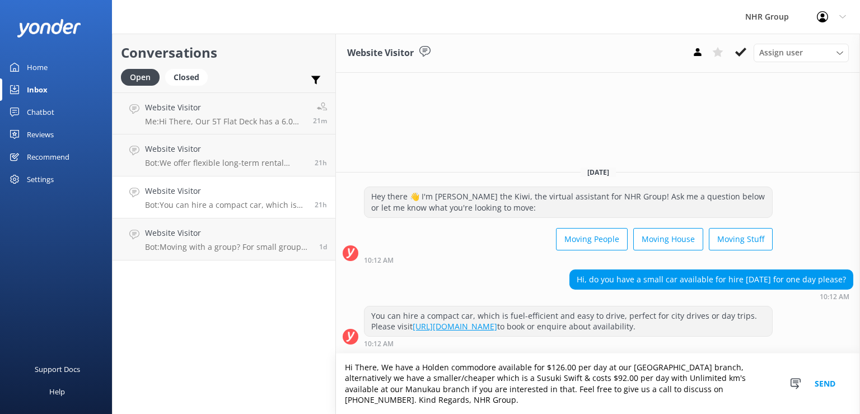
paste textarea "with Unlimited km's"
click at [572, 375] on textarea "Hi There, We have a Holden commodore available for $126.00 per day with Unlimit…" at bounding box center [598, 383] width 524 height 60
click at [631, 378] on textarea "Hi There, We have a Holden commodore available for $126.00 per day with Unlimit…" at bounding box center [598, 383] width 524 height 60
drag, startPoint x: 617, startPoint y: 368, endPoint x: 604, endPoint y: 368, distance: 13.4
click at [604, 368] on textarea "Hi There, We have a Holden commodore available for $126.00 per day with Unlimit…" at bounding box center [598, 383] width 524 height 60
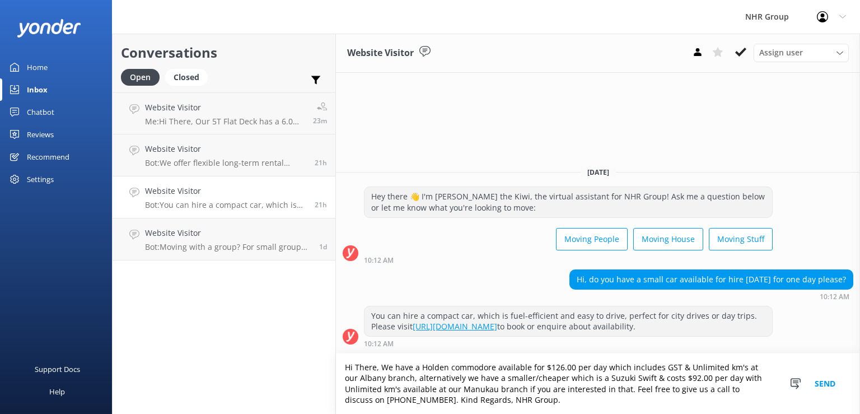
drag, startPoint x: 717, startPoint y: 379, endPoint x: 732, endPoint y: 380, distance: 15.2
click at [732, 380] on textarea "Hi There, We have a Holden commodore available for $126.00 per day which includ…" at bounding box center [598, 383] width 524 height 60
click at [580, 379] on textarea "Hi There, We have a Holden commodore available for $126.00 per day which includ…" at bounding box center [598, 383] width 524 height 60
click at [644, 376] on textarea "Hi There, We have a Holden commodore available for $126.00 per day which includ…" at bounding box center [598, 383] width 524 height 60
click at [737, 392] on textarea "Hi There, We have a Holden commodore available for $126.00 per day which includ…" at bounding box center [598, 383] width 524 height 60
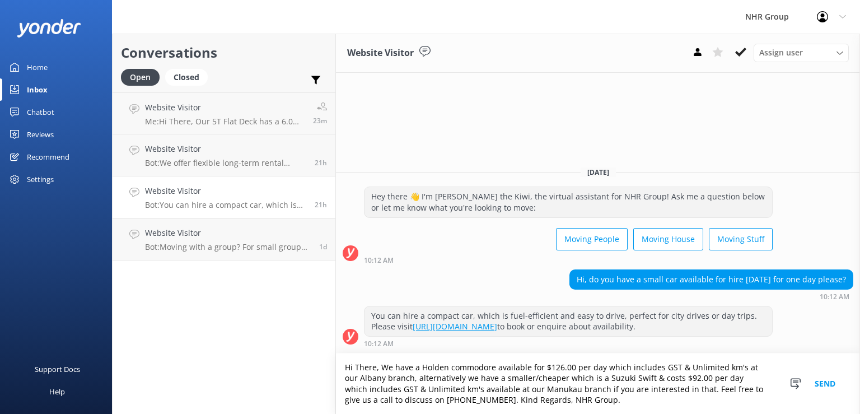
click at [636, 404] on textarea "Hi There, We have a Holden commodore available for $126.00 per day which includ…" at bounding box center [598, 383] width 524 height 60
type textarea "Hi There, We have a Holden commodore available for $126.00 per day which includ…"
click at [833, 384] on button "Send" at bounding box center [825, 383] width 42 height 60
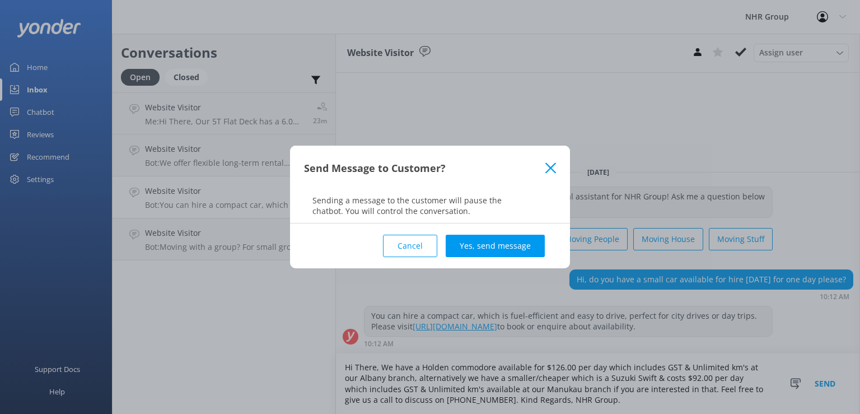
click at [833, 384] on div "Send Message to Customer? Sending a message to the customer will pause the chat…" at bounding box center [430, 207] width 860 height 414
click at [510, 248] on button "Yes, send message" at bounding box center [495, 246] width 99 height 22
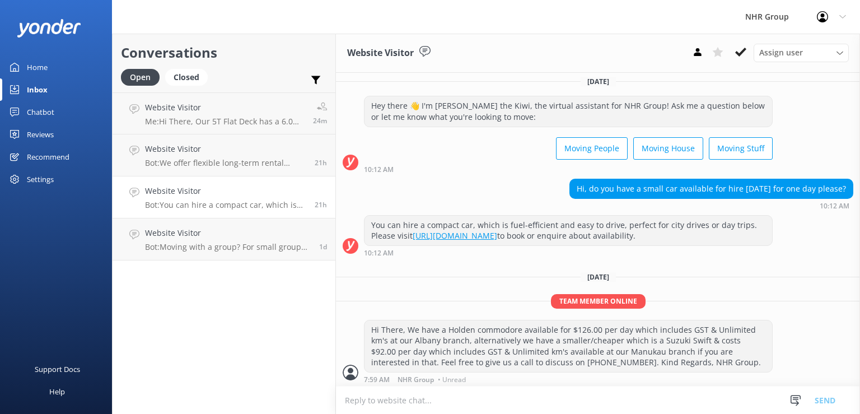
scroll to position [7, 0]
click at [207, 198] on div "Website Visitor Bot: You can hire a compact car, which is fuel-efficient and ea…" at bounding box center [225, 197] width 161 height 25
click at [206, 203] on p "Bot: You can hire a compact car, which is fuel-efficient and easy to drive, per…" at bounding box center [225, 205] width 161 height 10
click at [214, 195] on h4 "Website Visitor" at bounding box center [225, 191] width 161 height 12
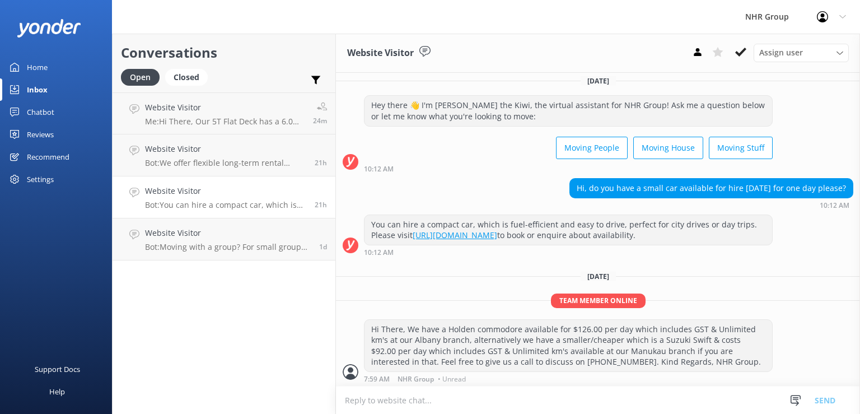
click at [214, 195] on h4 "Website Visitor" at bounding box center [225, 191] width 161 height 12
click at [203, 164] on p "Bot: We offer flexible long-term rental packages from 3 to 24 months, tailored …" at bounding box center [225, 163] width 161 height 10
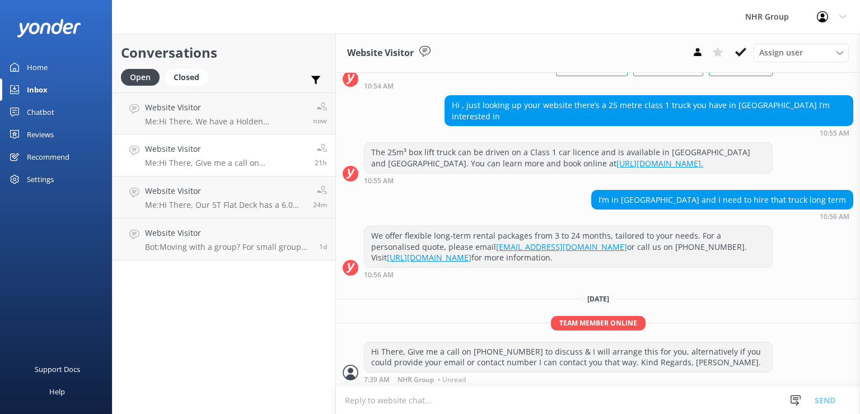
scroll to position [90, 0]
click at [237, 195] on h4 "Website Visitor" at bounding box center [225, 191] width 160 height 12
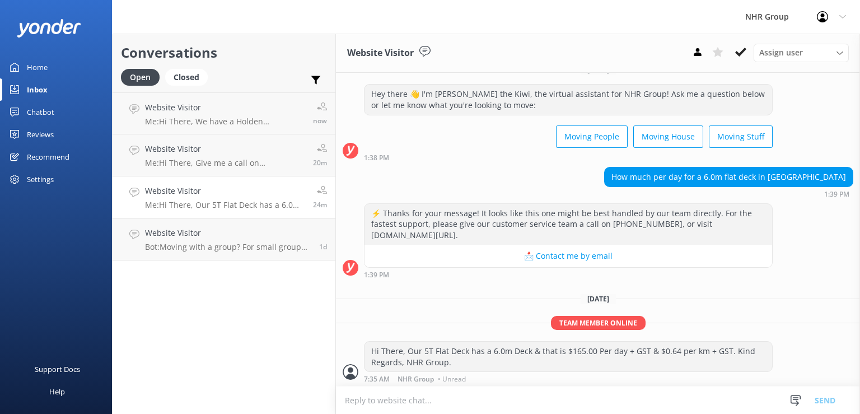
scroll to position [18, 0]
click at [253, 158] on div "Website Visitor Me: Hi There, Give me a call on [PHONE_NUMBER] to discuss & I w…" at bounding box center [225, 155] width 160 height 25
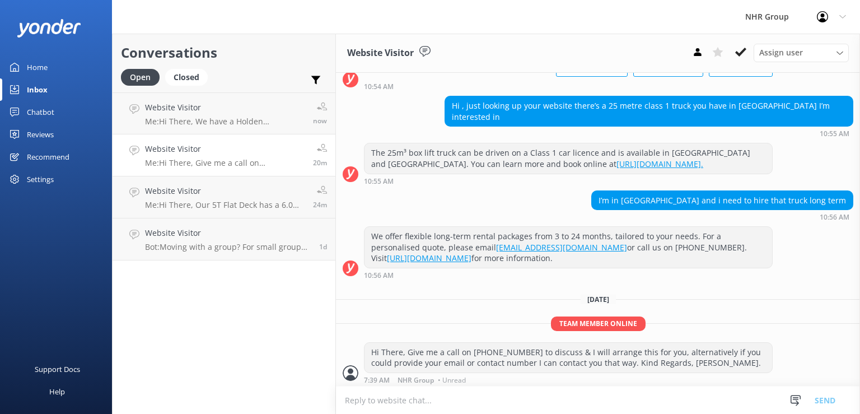
scroll to position [90, 0]
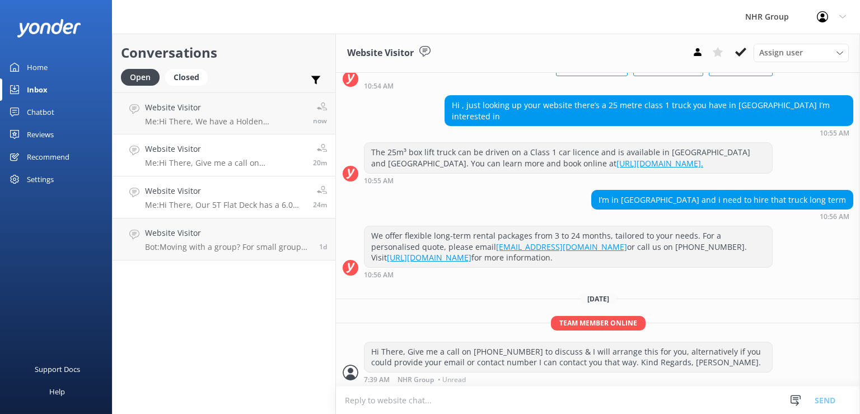
click at [261, 211] on link "Website Visitor Me: Hi There, Our 5T Flat Deck has a 6.0m Deck & that is $165.0…" at bounding box center [224, 197] width 223 height 42
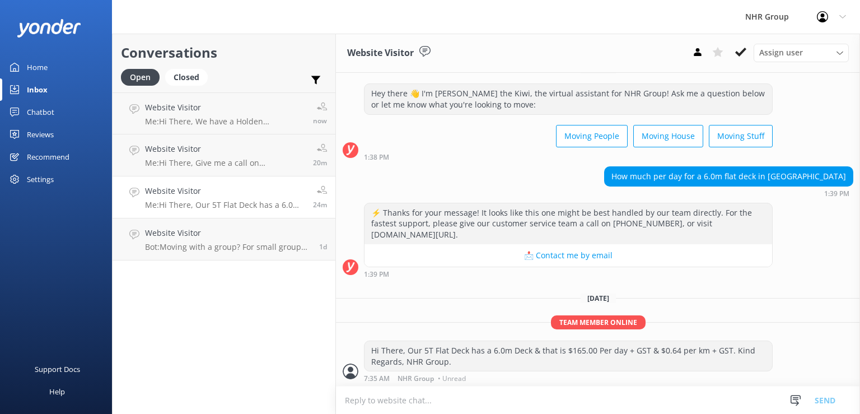
scroll to position [18, 0]
click at [256, 203] on p "Me: Hi There, Our 5T Flat Deck has a 6.0m Deck & that is $165.00 Per day + GST …" at bounding box center [225, 205] width 160 height 10
click at [214, 241] on div "Website Visitor Bot: Moving with a group? For small groups of 1–5 people, you c…" at bounding box center [228, 239] width 166 height 25
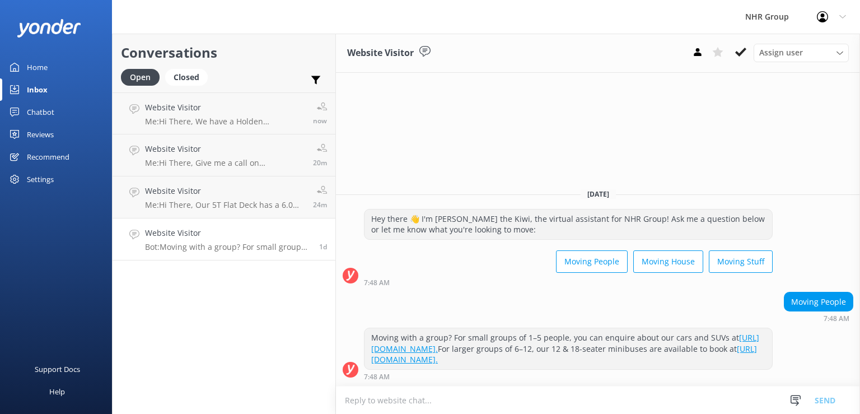
click at [562, 398] on textarea at bounding box center [598, 399] width 524 height 27
click at [664, 371] on div "Moving with a group? For small groups of 1–5 people, you can enquire about our …" at bounding box center [568, 354] width 409 height 53
click at [440, 401] on textarea "Hi There, We have 12 Seater & 18 Seater Vehicles that you can use to move peopl…" at bounding box center [598, 400] width 524 height 28
click at [633, 400] on textarea "Hi There, We have 12 Seater & 18 Seater Vehicles that you can use to move peopl…" at bounding box center [598, 400] width 524 height 28
click at [660, 404] on textarea "Hi There, We have 12 Seater & 18 Seater Vehicles that you can use to move peopl…" at bounding box center [598, 400] width 524 height 28
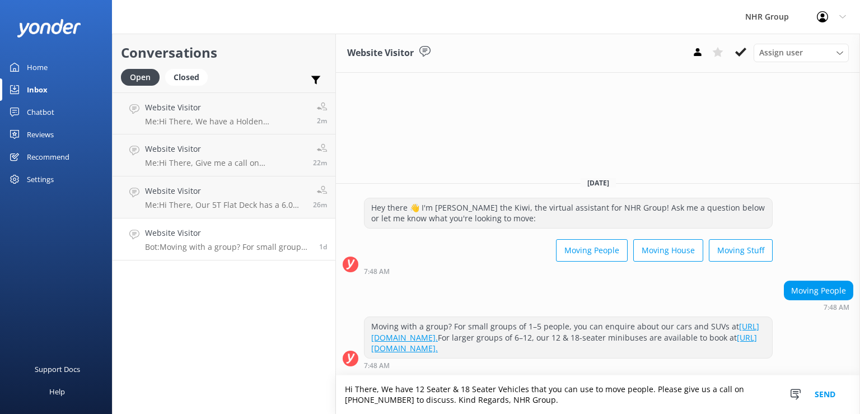
click at [653, 393] on textarea "Hi There, We have 12 Seater & 18 Seater Vehicles that you can use to move peopl…" at bounding box center [598, 394] width 524 height 39
click at [548, 404] on textarea "Hi There, We have 12 Seater & 18 Seater Vehicles that you can use to move peopl…" at bounding box center [598, 394] width 524 height 39
click at [583, 404] on textarea "Hi There, We have 12 Seater & 18 Seater Vehicles that you can use to move peopl…" at bounding box center [598, 394] width 524 height 39
click at [545, 404] on textarea "Hi There, We have 12 Seater & 18 Seater Vehicles that you can use to move peopl…" at bounding box center [598, 394] width 524 height 39
type textarea "Hi There, We have 12 Seater & 18 Seater Vehicles that you can use to move peopl…"
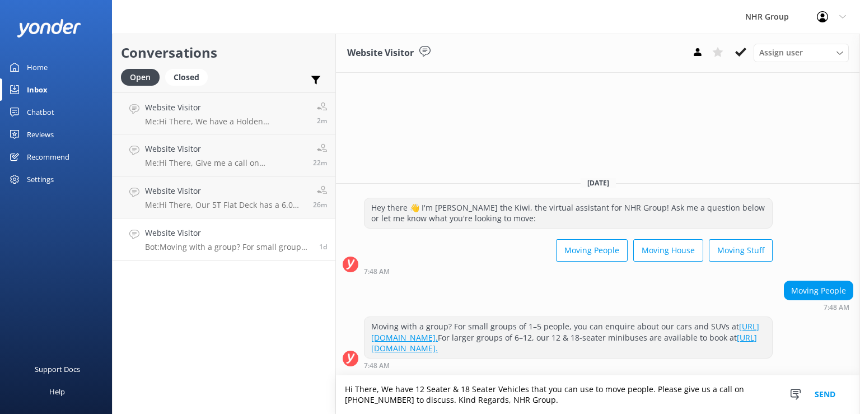
click at [825, 397] on button "Send" at bounding box center [825, 394] width 42 height 39
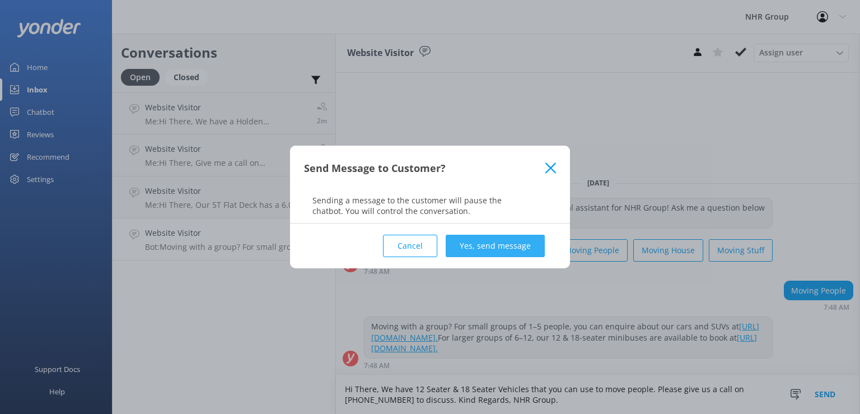
click at [495, 244] on button "Yes, send message" at bounding box center [495, 246] width 99 height 22
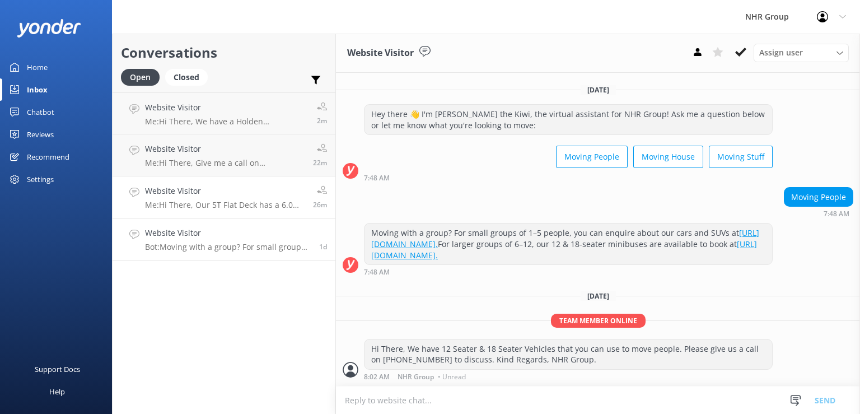
click at [241, 178] on link "Website Visitor Me: Hi There, Our 5T Flat Deck has a 6.0m Deck & that is $165.0…" at bounding box center [224, 197] width 223 height 42
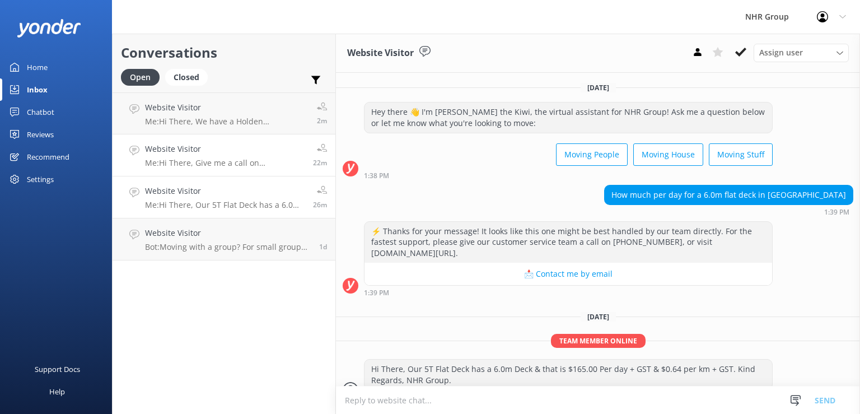
click at [239, 153] on h4 "Website Visitor" at bounding box center [225, 149] width 160 height 12
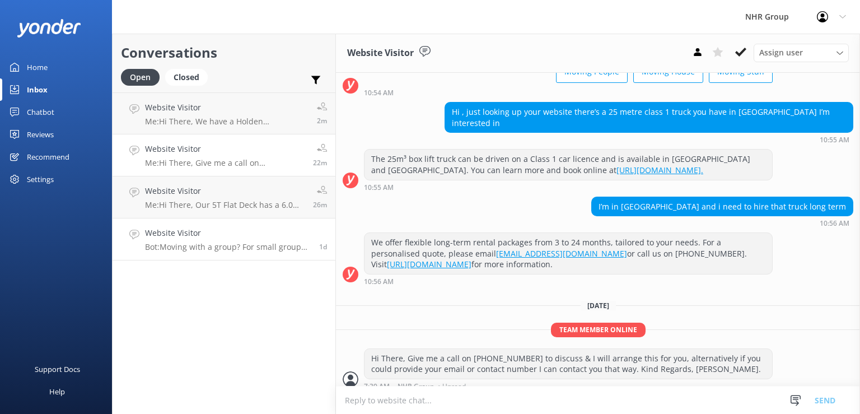
scroll to position [88, 0]
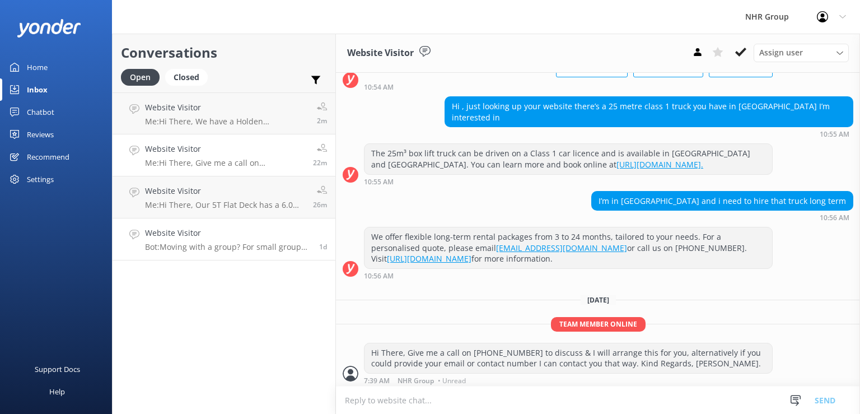
click at [254, 232] on h4 "Website Visitor" at bounding box center [228, 233] width 166 height 12
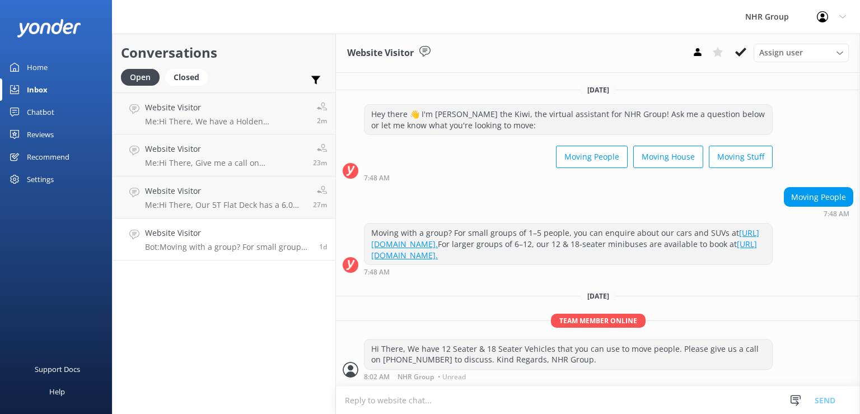
click at [251, 246] on p "Bot: Moving with a group? For small groups of 1–5 people, you can enquire about…" at bounding box center [228, 247] width 166 height 10
click at [189, 74] on div "Closed" at bounding box center [186, 77] width 43 height 17
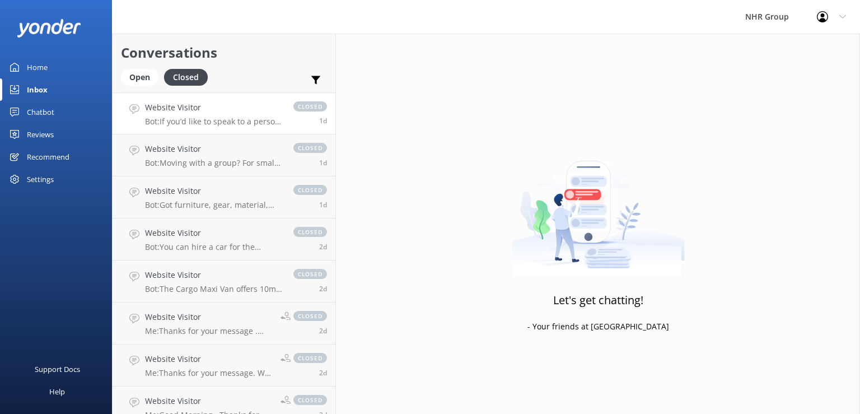
click at [221, 123] on p "Bot: If you’d like to speak to a person on the NHR Group team, please call [PHO…" at bounding box center [213, 121] width 137 height 10
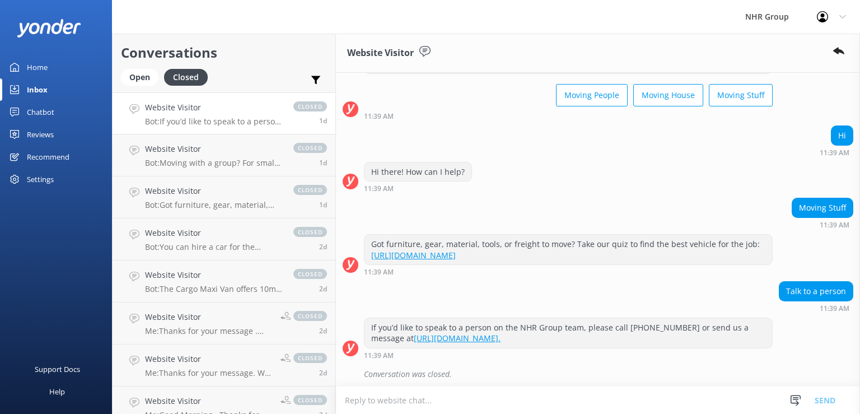
scroll to position [60, 0]
drag, startPoint x: 393, startPoint y: 381, endPoint x: 442, endPoint y: 382, distance: 49.8
click at [442, 382] on div "Conversation was closed." at bounding box center [598, 376] width 524 height 25
click at [534, 366] on div "Conversation was closed." at bounding box center [608, 373] width 489 height 19
drag, startPoint x: 449, startPoint y: 375, endPoint x: 403, endPoint y: 378, distance: 45.4
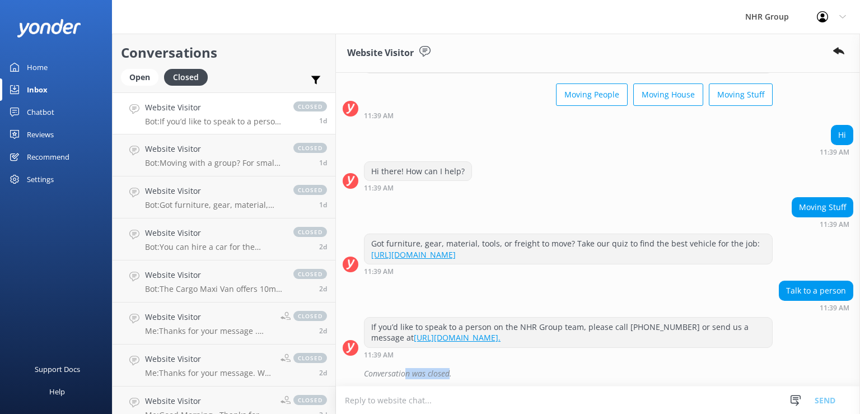
click at [403, 378] on div "Conversation was closed." at bounding box center [608, 373] width 489 height 19
click at [153, 73] on div "Open" at bounding box center [140, 77] width 38 height 17
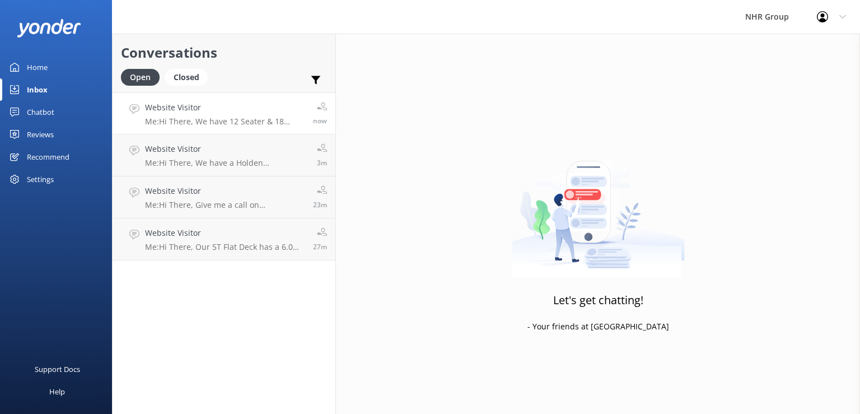
click at [225, 123] on p "Me: Hi There, We have 12 Seater & 18 Seater Vehicles that you can use to move p…" at bounding box center [225, 121] width 160 height 10
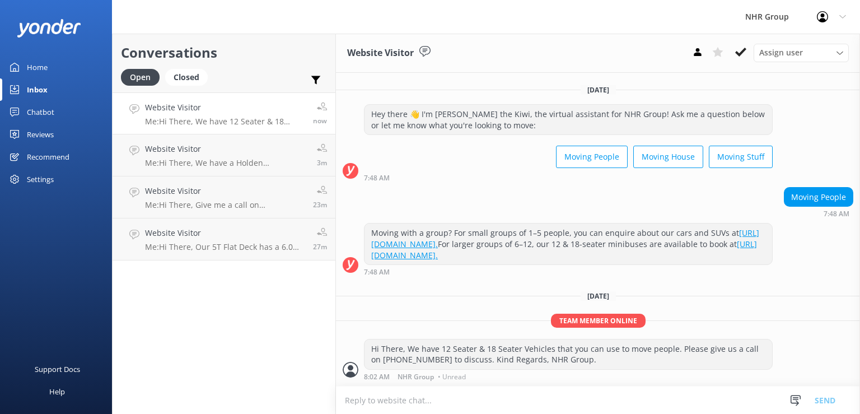
click at [796, 66] on div "Website Visitor Assign user [PERSON_NAME] Connects [PERSON_NAME] [PERSON_NAME] …" at bounding box center [598, 53] width 524 height 39
click at [788, 50] on span "Assign user" at bounding box center [781, 52] width 44 height 12
click at [806, 266] on div "Moving with a group? For small groups of 1–5 people, you can enquire about our …" at bounding box center [598, 249] width 524 height 53
click at [804, 57] on div "Assign user" at bounding box center [801, 52] width 90 height 12
click at [803, 259] on div "Moving with a group? For small groups of 1–5 people, you can enquire about our …" at bounding box center [598, 249] width 524 height 53
